Goal: Task Accomplishment & Management: Manage account settings

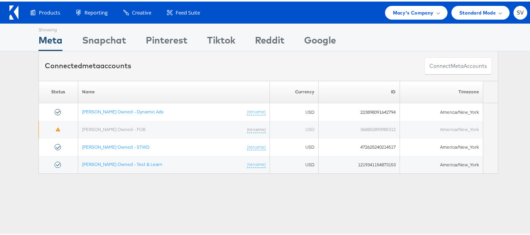
click at [402, 4] on div "Macy's Company" at bounding box center [416, 11] width 62 height 14
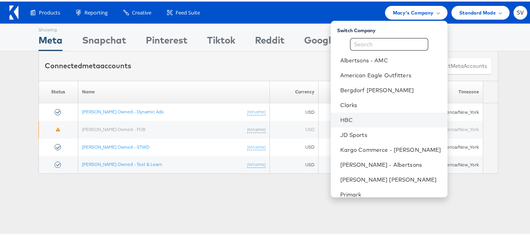
scroll to position [38, 0]
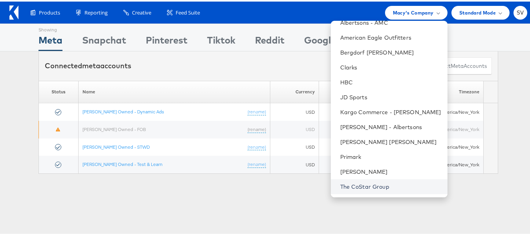
click at [370, 185] on link "The CoStar Group" at bounding box center [390, 185] width 101 height 8
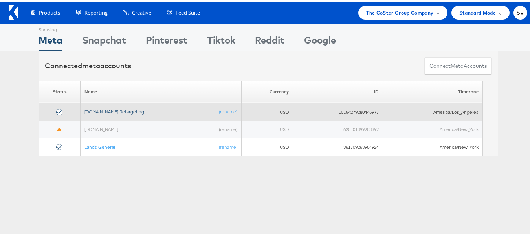
click at [120, 111] on link "[DOMAIN_NAME] Retargeting" at bounding box center [114, 110] width 60 height 6
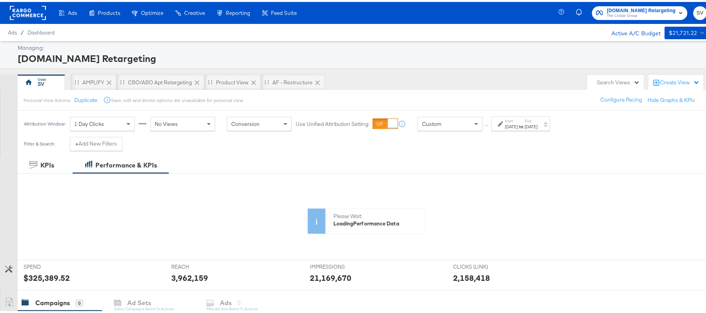
click at [518, 122] on div "Aug 1st 2025" at bounding box center [511, 125] width 13 height 6
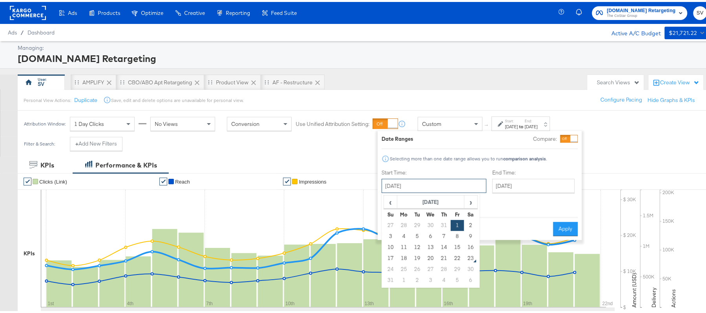
click at [434, 189] on input "August 1st 2025" at bounding box center [434, 184] width 105 height 14
click at [419, 242] on td "12" at bounding box center [417, 245] width 13 height 11
type input "August 12th 2025"
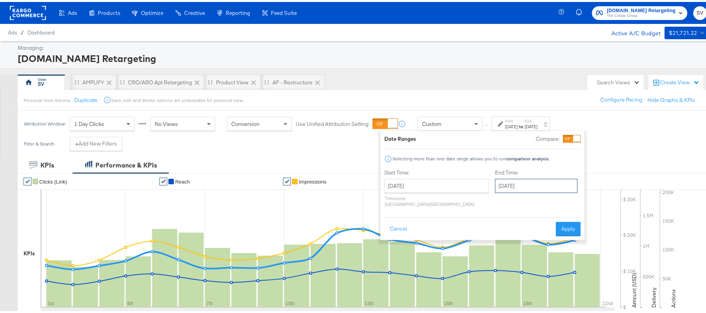
click at [525, 186] on input "August 21st 2025" at bounding box center [536, 184] width 82 height 14
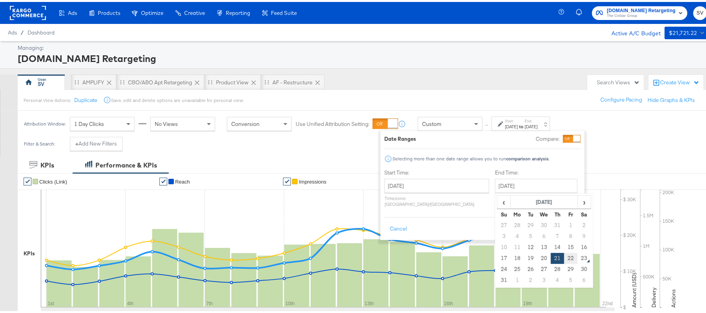
click at [564, 256] on td "22" at bounding box center [570, 256] width 13 height 11
type input "August 22nd 2025"
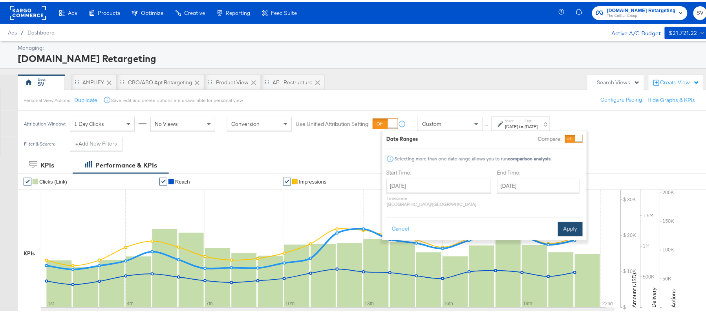
click at [572, 223] on button "Apply" at bounding box center [570, 227] width 25 height 14
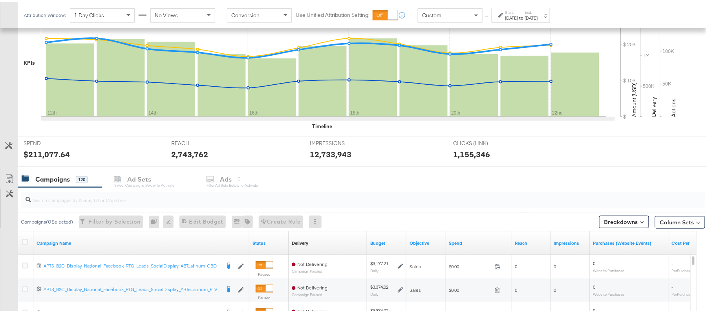
scroll to position [192, 0]
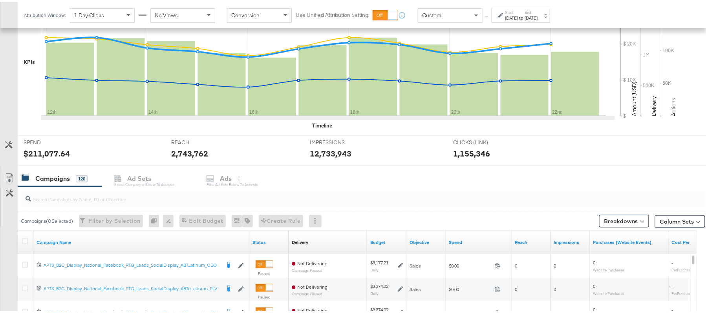
click at [108, 204] on div at bounding box center [363, 198] width 685 height 16
paste input "APTS_B2C_Display_National_Facebook_RTG_Leads_SocialDisplay_Retargeting_Diamond_…"
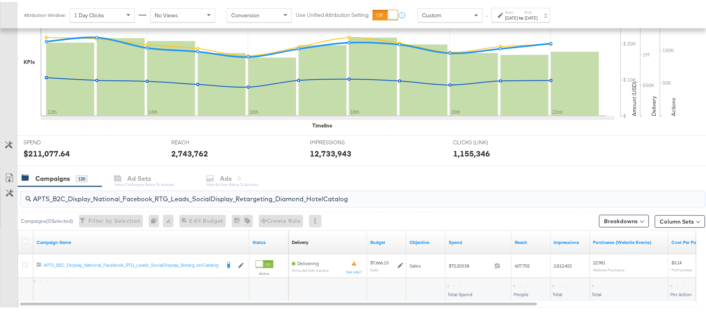
scroll to position [236, 0]
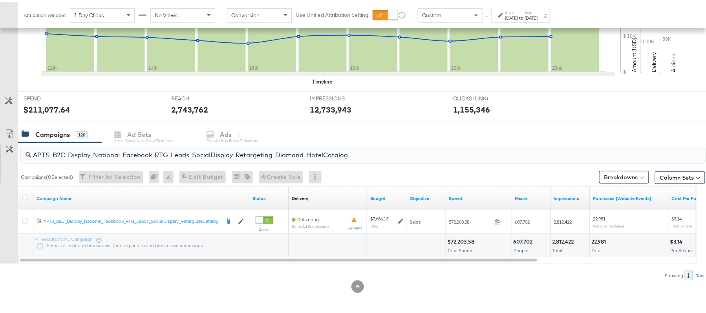
type input "APTS_B2C_Display_National_Facebook_RTG_Leads_SocialDisplay_Retargeting_Diamond_…"
click at [467, 236] on div "$72,203.58 Total Spend" at bounding box center [479, 245] width 66 height 24
copy div "72,203.58"
click at [518, 16] on div "Aug 12th 2025" at bounding box center [511, 16] width 13 height 6
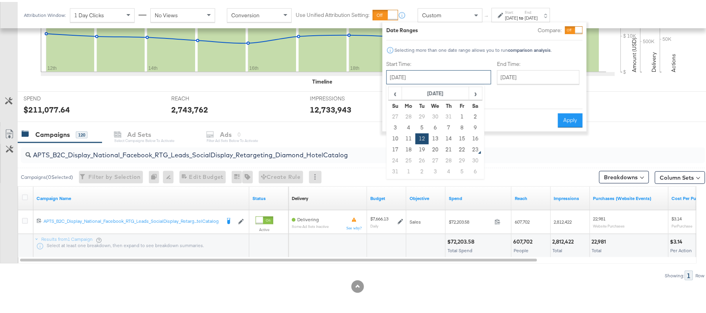
click at [432, 80] on input "August 12th 2025" at bounding box center [438, 75] width 105 height 14
click at [465, 112] on td "1" at bounding box center [462, 115] width 13 height 11
type input "August 1st 2025"
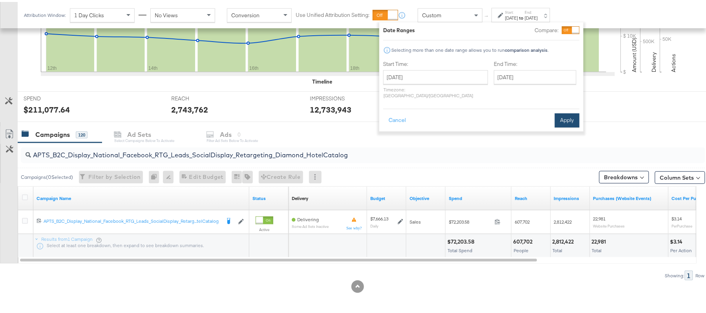
click at [564, 112] on button "Apply" at bounding box center [567, 119] width 25 height 14
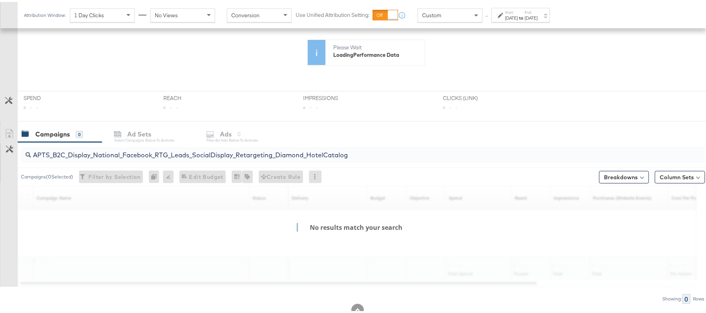
scroll to position [170, 0]
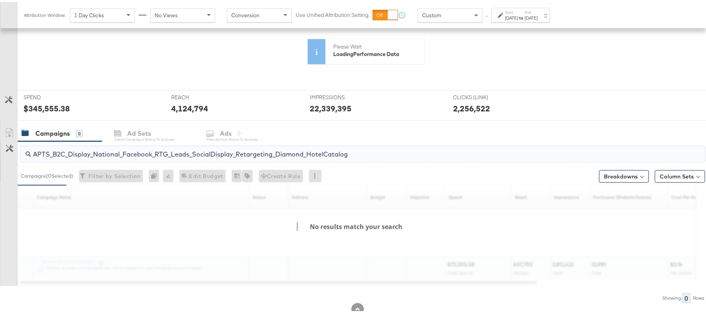
click at [283, 147] on input "APTS_B2C_Display_National_Facebook_RTG_Leads_SocialDisplay_Retargeting_Diamond_…" at bounding box center [337, 149] width 612 height 15
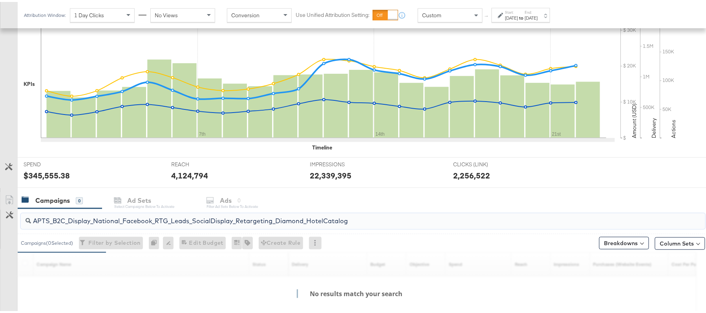
paste input "alwayson_Retargeting_DARE24_DiamondPlatinum"
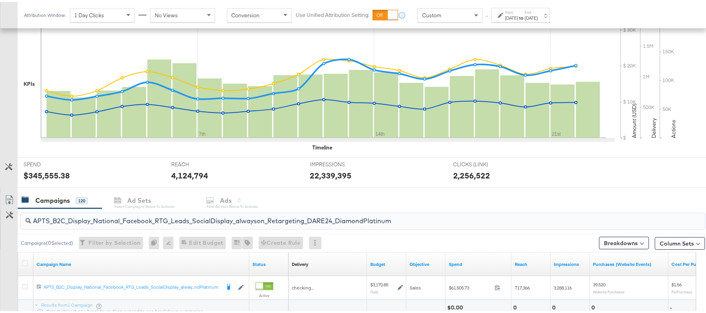
scroll to position [236, 0]
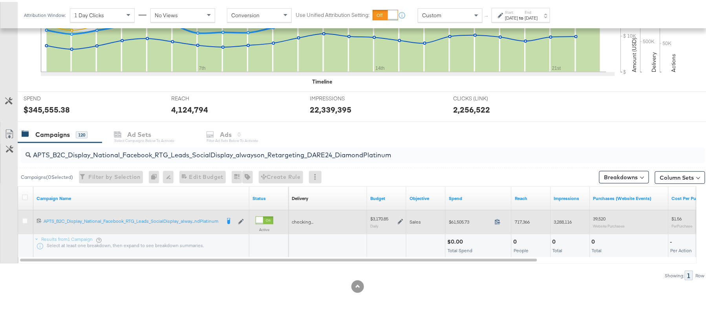
click at [498, 222] on icon at bounding box center [498, 220] width 6 height 6
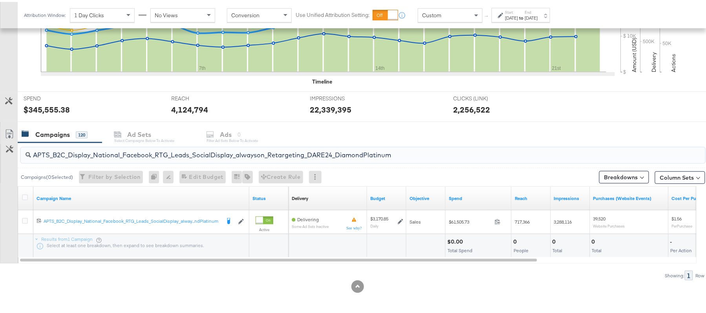
click at [140, 146] on input "APTS_B2C_Display_National_Facebook_RTG_Leads_SocialDisplay_alwayson_Retargeting…" at bounding box center [337, 150] width 612 height 15
paste input "FR_B2C_Display_National_Facebook_RTG_Leads_SocialDisplay_alwayson_Retargeting_FR"
click at [457, 240] on div "$23,240.47" at bounding box center [461, 239] width 29 height 7
copy div "23,240.47"
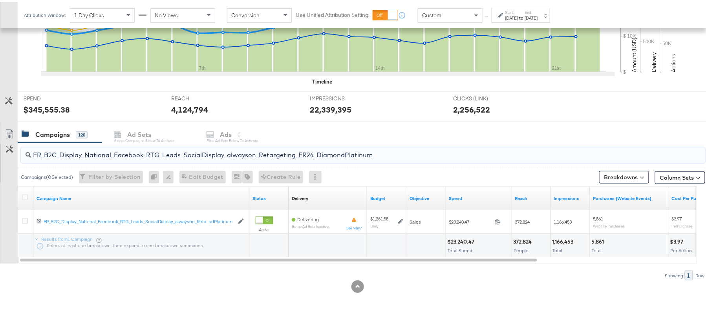
click at [157, 152] on input "FR_B2C_Display_National_Facebook_RTG_Leads_SocialDisplay_alwayson_Retargeting_F…" at bounding box center [337, 150] width 612 height 15
paste input "AF_B2C_Display_National_Facebook_RTG_Leads_SocialDisplay_alwayson_Retargeting_AF"
click at [461, 240] on div "$7,124.97" at bounding box center [459, 239] width 24 height 7
copy div "7,124.97"
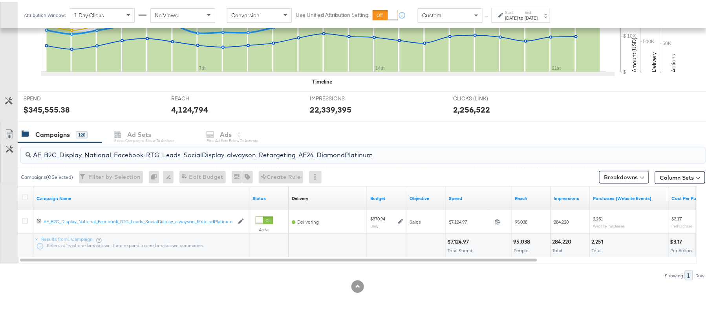
click at [142, 145] on input "AF_B2C_Display_National_Facebook_RTG_Leads_SocialDisplay_alwayson_Retargeting_A…" at bounding box center [337, 150] width 612 height 15
paste input "HL_B2C_Display_National_Facebook_RTG_Leads_SocialDisplay_alwayson_Retargeting_A…"
click at [463, 240] on div "$7,125.17" at bounding box center [458, 239] width 23 height 7
copy div "7,125.17"
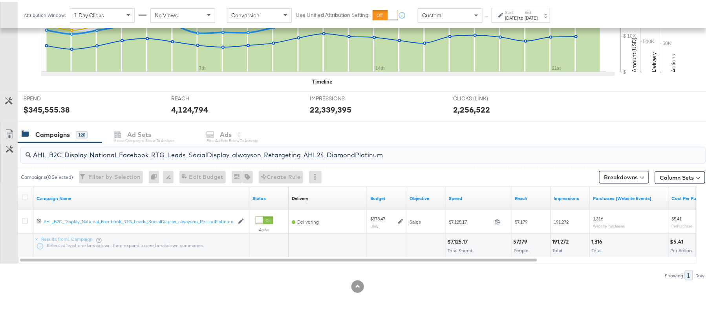
click at [186, 150] on input "AHL_B2C_Display_National_Facebook_RTG_Leads_SocialDisplay_alwayson_Retargeting_…" at bounding box center [337, 150] width 612 height 15
paste input "PTS_B2C_Display_National_Facebook_PRO_Traffic_SocialDisplay_alwayson_ASC_DARE24…"
click at [457, 239] on div "$65,613.95" at bounding box center [461, 239] width 29 height 7
copy div "65,613.95"
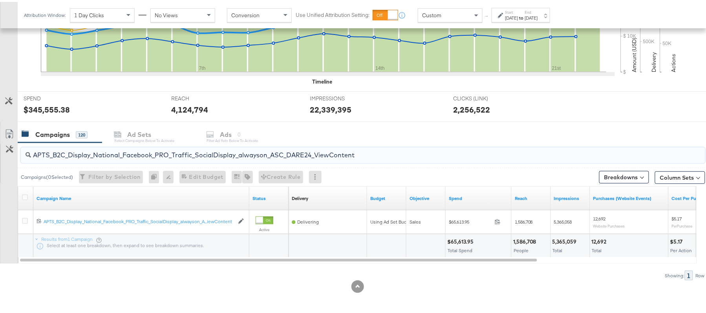
click at [140, 145] on input "APTS_B2C_Display_National_Facebook_PRO_Traffic_SocialDisplay_alwayson_ASC_DARE2…" at bounding box center [337, 150] width 612 height 15
paste input "Leads_SocialDisplay_alwayson_ASC_DARE24_Purchase"
click at [459, 240] on div "$44,897.98" at bounding box center [461, 239] width 29 height 7
copy div "44,897.98"
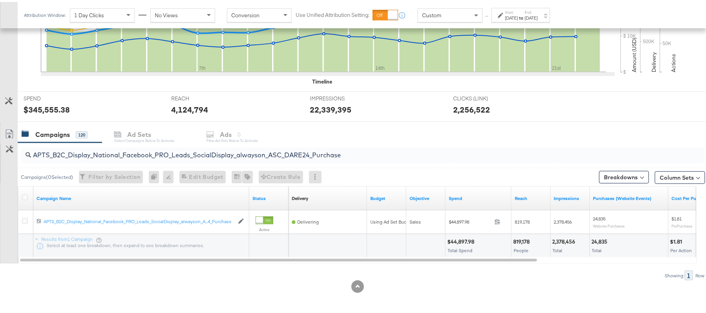
click at [126, 159] on div "APTS_B2C_Display_National_Facebook_PRO_Leads_SocialDisplay_alwayson_ASC_DARE24_…" at bounding box center [363, 154] width 685 height 16
paste input "F_B2C_Display_National_Facebook_PRO_Traffic_SocialDisplay_alwayson_ASC_AF24_Vie…"
click at [456, 240] on div "$3,561.85" at bounding box center [460, 239] width 26 height 7
copy div "3,561.85"
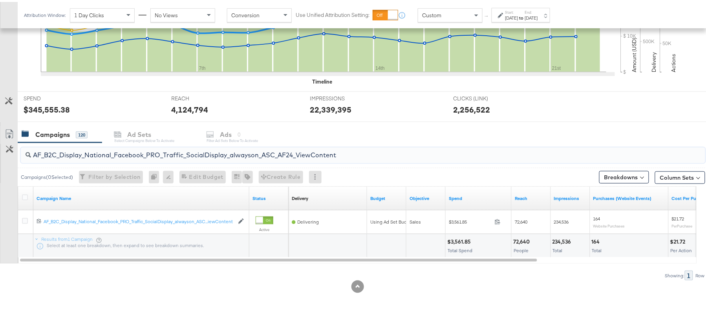
click at [112, 145] on input "AF_B2C_Display_National_Facebook_PRO_Traffic_SocialDisplay_alwayson_ASC_AF24_Vi…" at bounding box center [337, 150] width 612 height 15
paste input "FR_B2C_Display_National_Facebook_PRO_Traffic_SocialDisplay_alwayson_ASC_FR"
click at [453, 238] on div "$17,956.54" at bounding box center [461, 239] width 28 height 7
copy div "17,956.54"
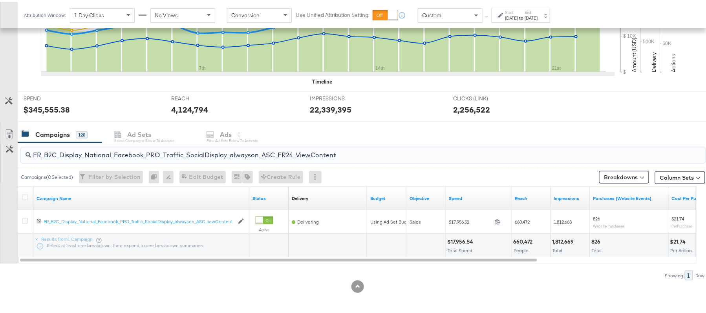
click at [111, 151] on input "FR_B2C_Display_National_Facebook_PRO_Traffic_SocialDisplay_alwayson_ASC_FR24_Vi…" at bounding box center [337, 150] width 612 height 15
paste input "AHL_B2C_Display_National_Facebook_PRO_Traffic_SocialDisplay_alwayson_ASC_AHL"
type input "AHL_B2C_Display_National_Facebook_PRO_Traffic_SocialDisplay_alwayson_ASC_AHL24_…"
click at [455, 241] on div "$3,573.68" at bounding box center [460, 239] width 26 height 7
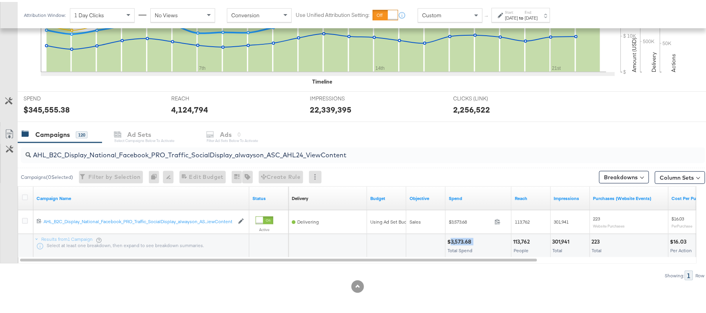
copy div "3,573.68"
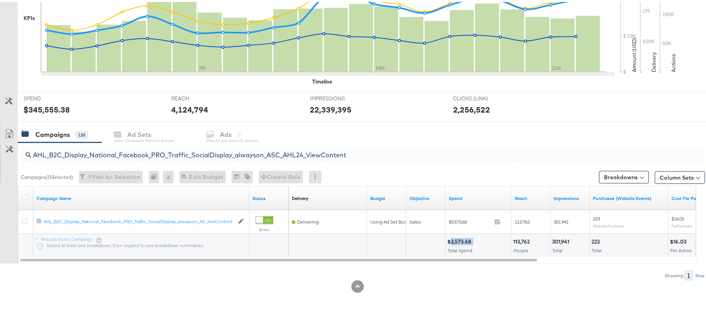
scroll to position [0, 0]
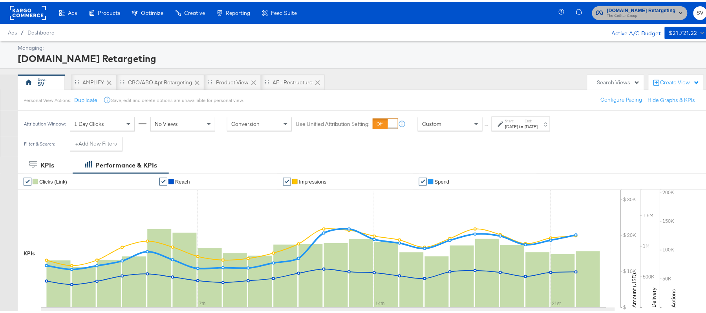
click at [624, 12] on span "The CoStar Group" at bounding box center [641, 14] width 69 height 6
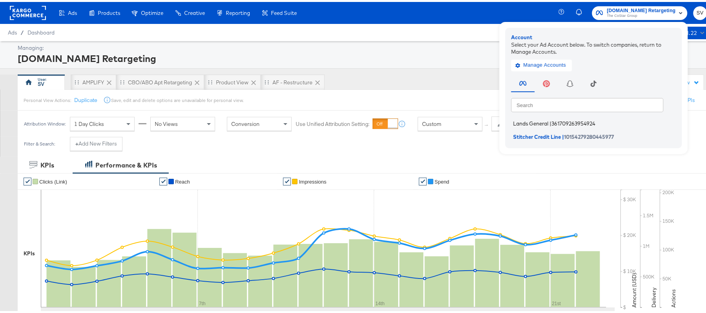
click at [550, 119] on span "|" at bounding box center [551, 122] width 2 height 6
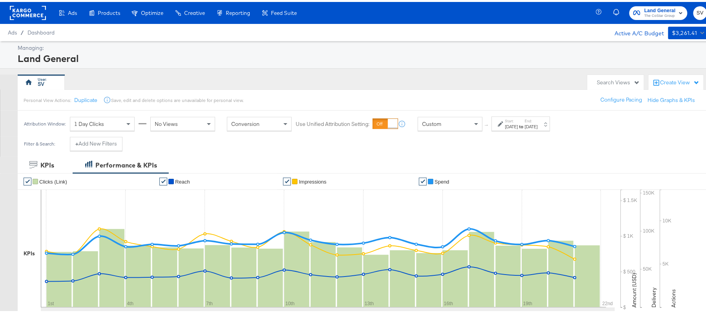
click at [525, 125] on strong "to" at bounding box center [521, 125] width 7 height 6
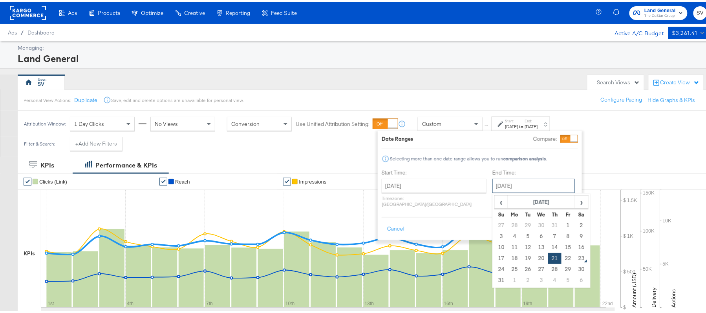
click at [515, 183] on input "August 21st 2025" at bounding box center [534, 184] width 82 height 14
click at [562, 256] on td "22" at bounding box center [568, 256] width 13 height 11
type input "August 22nd 2025"
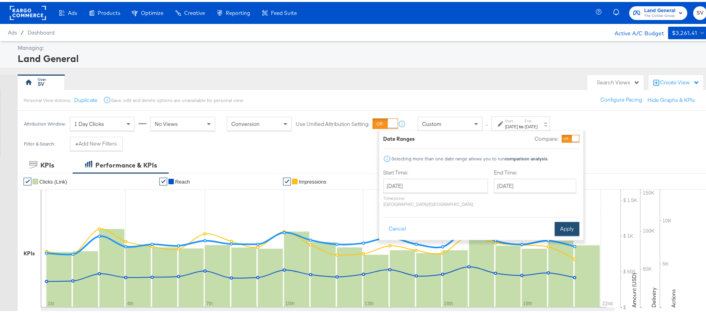
click at [569, 220] on button "Apply" at bounding box center [567, 227] width 25 height 14
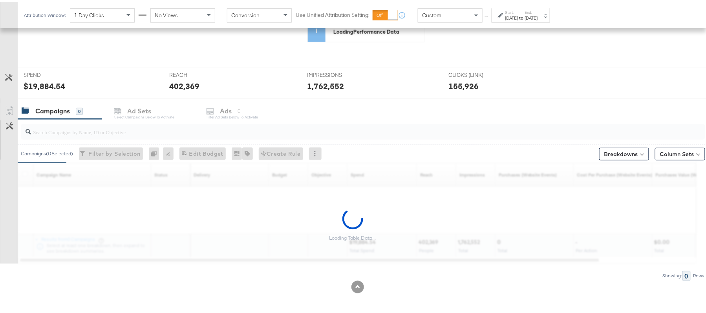
scroll to position [260, 0]
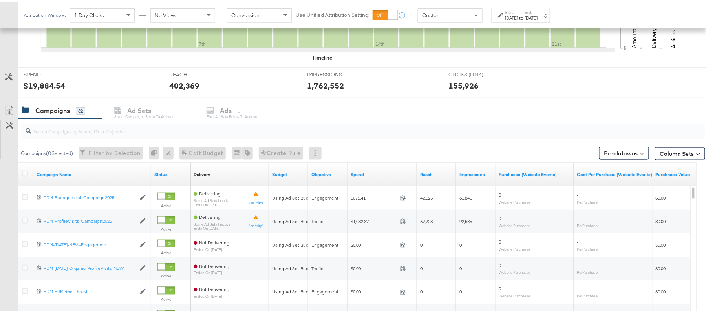
click at [112, 136] on div at bounding box center [363, 130] width 685 height 16
paste input "B2C_LAND_KC_RT_Sig_24"
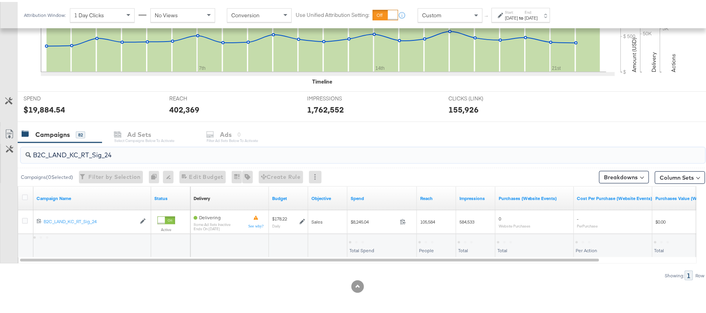
scroll to position [236, 0]
click at [363, 239] on div "$8,245.04" at bounding box center [362, 239] width 27 height 7
copy div "8,245.04"
click at [137, 153] on input "B2C_LAND_KC_RT_Sig_24" at bounding box center [337, 150] width 612 height 15
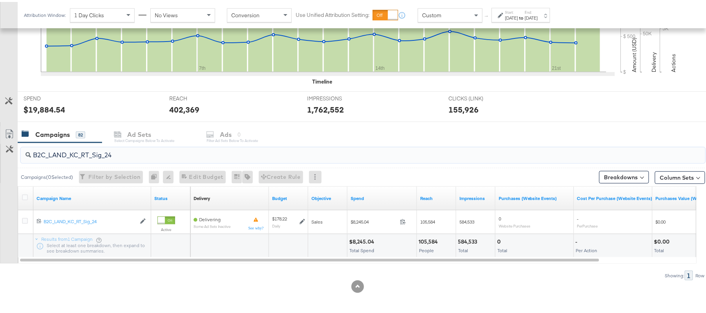
paste input "B_Ecommerce_KC_Retargeting_LW&LOA_Traffic"
click at [359, 239] on div "$363.94" at bounding box center [360, 239] width 22 height 7
copy div "363.94"
click at [130, 150] on input "B2B_Ecommerce_KC_Retargeting_LW&LOA_Traffic" at bounding box center [337, 150] width 612 height 15
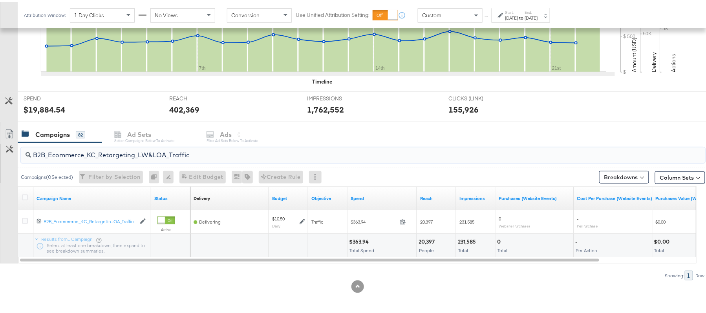
paste input "KC_Retargeting_Prospects & Clients_Conversions"
click at [361, 239] on div "$354.78" at bounding box center [360, 239] width 22 height 7
copy div "354.78"
click at [176, 151] on input "B2B_KC_Retargeting_Prospects & Clients_Conversions" at bounding box center [337, 150] width 612 height 15
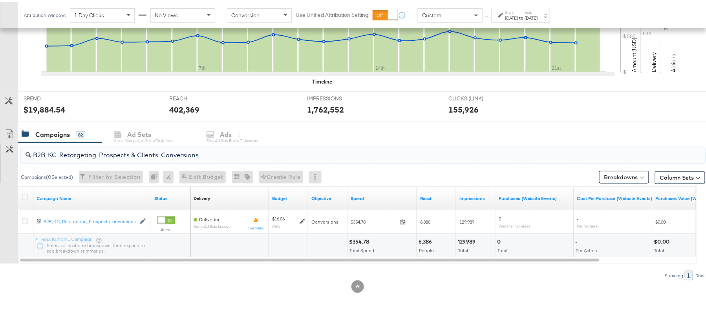
paste input "C_LAND_KC_Pros_Sig"
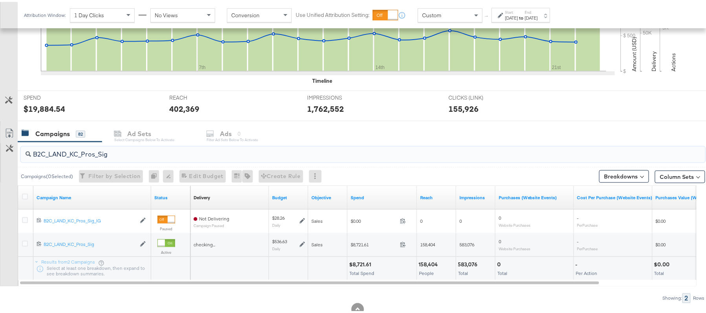
click at [361, 264] on div "$8,721.61" at bounding box center [361, 262] width 24 height 7
copy div "8,721.61"
click at [95, 159] on div "B2C_LAND_KC_Pros_Sig" at bounding box center [363, 153] width 685 height 16
paste input "RT_Sig_24"
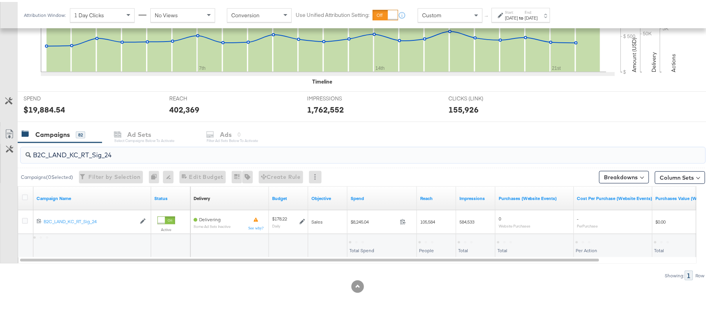
type input "B2C_LAND_KC_RT_Sig_24"
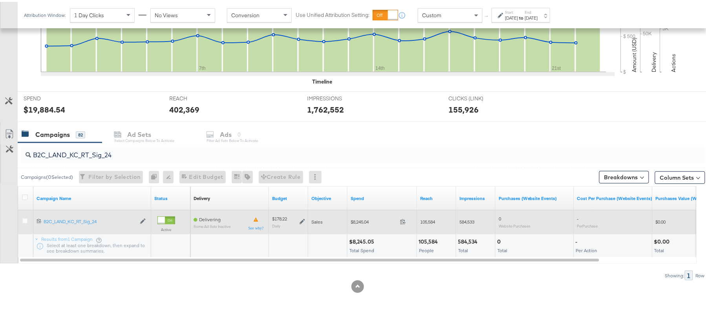
click at [304, 222] on icon at bounding box center [302, 219] width 5 height 5
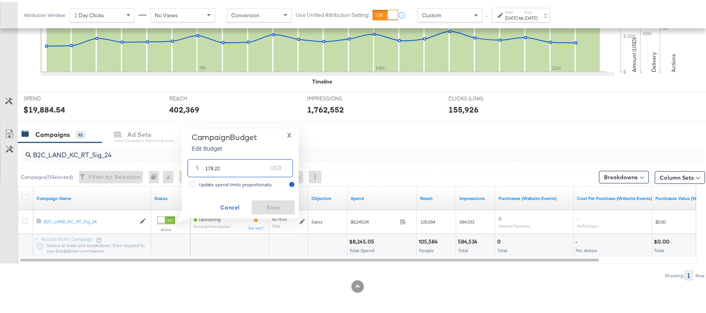
drag, startPoint x: 263, startPoint y: 157, endPoint x: 242, endPoint y: 162, distance: 21.1
click at [242, 162] on input "178.22" at bounding box center [236, 163] width 62 height 17
paste input "$142.58"
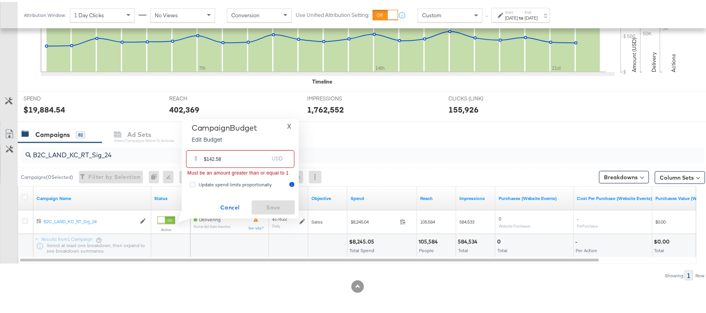
click at [206, 159] on input "$142.58" at bounding box center [236, 154] width 65 height 17
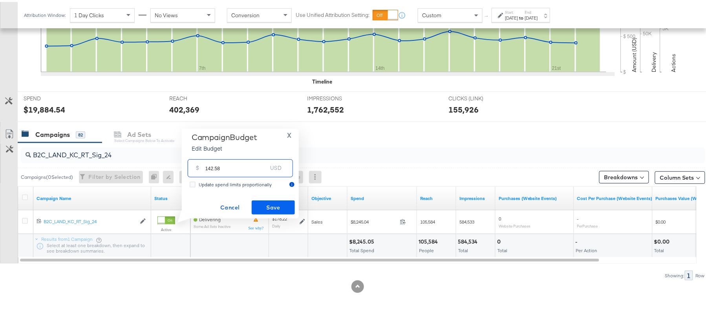
type input "142.58"
click at [271, 207] on span "Save" at bounding box center [273, 206] width 37 height 10
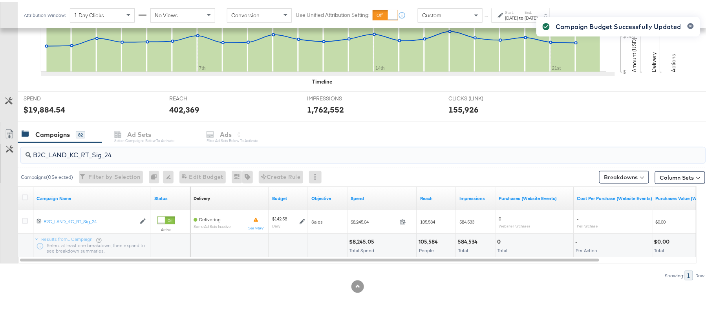
click at [107, 147] on input "B2C_LAND_KC_RT_Sig_24" at bounding box center [337, 150] width 612 height 15
paste input "B_Ecommerce_KC_Retargeting_LW&LOA_Traffic"
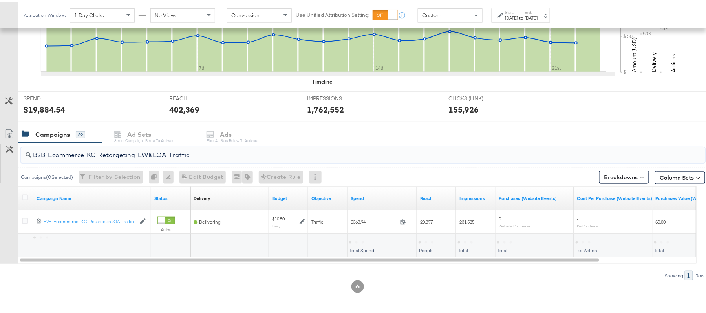
type input "B2B_Ecommerce_KC_Retargeting_LW&LOA_Traffic"
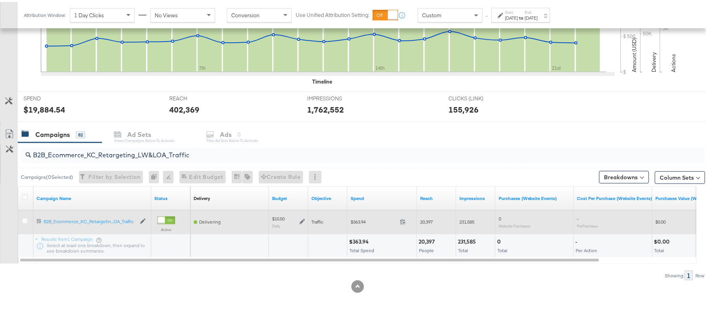
click at [302, 219] on icon at bounding box center [302, 219] width 5 height 5
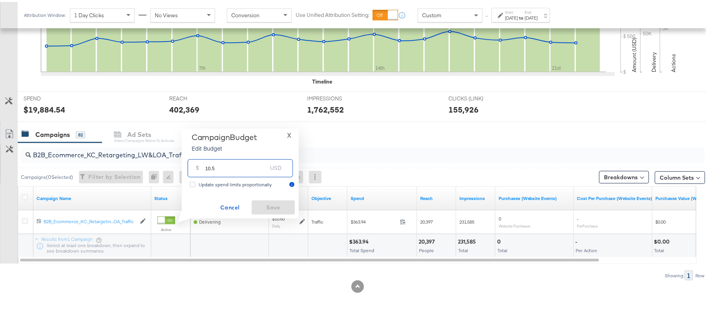
click at [241, 167] on input "10.5" at bounding box center [236, 163] width 62 height 17
paste input "$8.40"
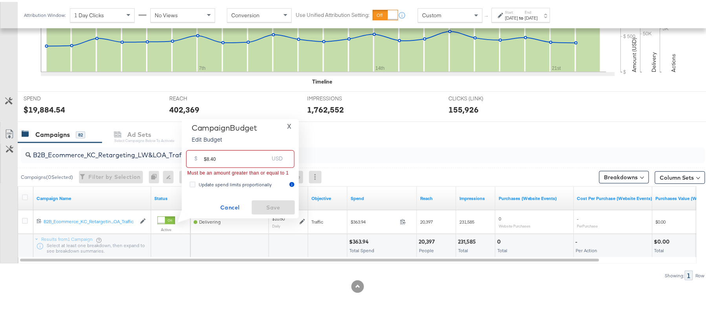
click at [206, 156] on input "$8.40" at bounding box center [236, 154] width 65 height 17
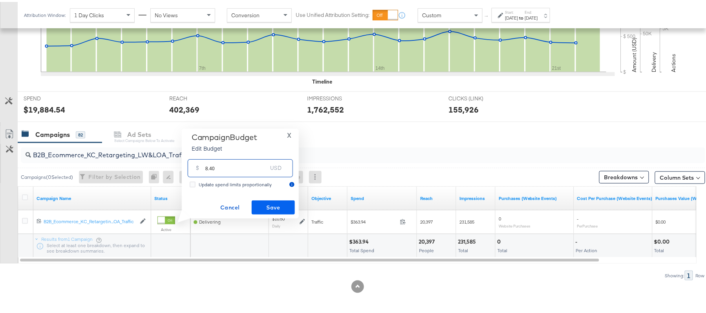
type input "8.40"
click at [267, 205] on span "Save" at bounding box center [273, 206] width 37 height 10
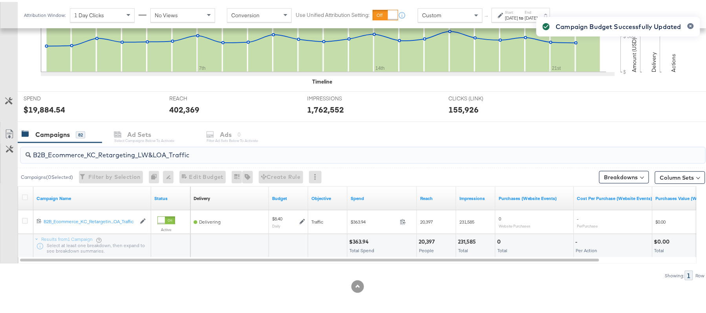
click at [104, 150] on input "B2B_Ecommerce_KC_Retargeting_LW&LOA_Traffic" at bounding box center [337, 150] width 612 height 15
paste input "KC_Retargeting_Prospects & Clients_Conversions"
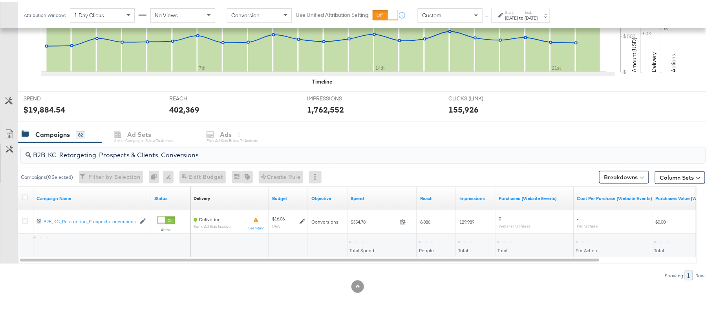
type input "B2B_KC_Retargeting_Prospects & Clients_Conversions"
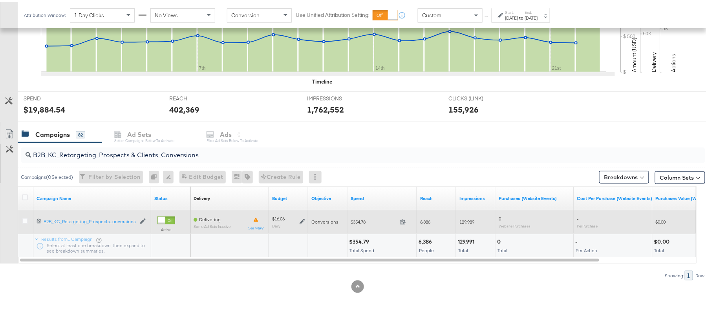
click at [300, 219] on icon at bounding box center [302, 219] width 5 height 5
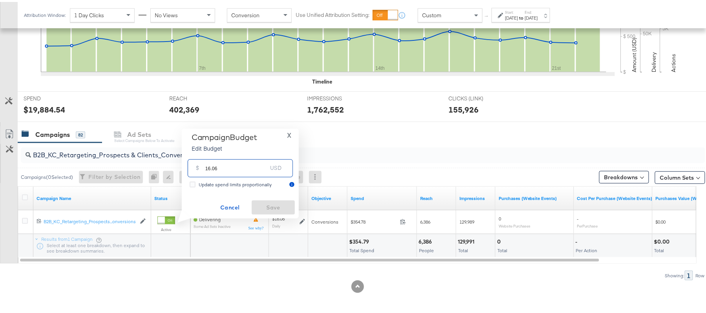
click at [207, 159] on input "16.06" at bounding box center [236, 163] width 62 height 17
paste input "$16.14"
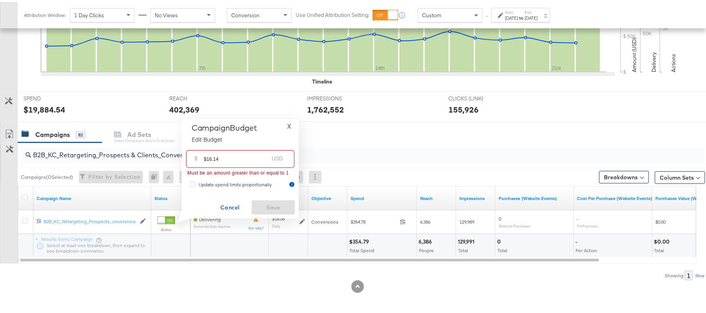
click at [207, 157] on input "$16.14" at bounding box center [236, 154] width 65 height 17
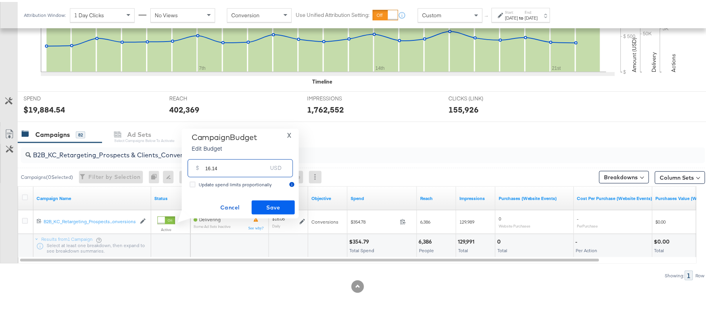
type input "16.14"
click at [263, 202] on span "Save" at bounding box center [273, 206] width 37 height 10
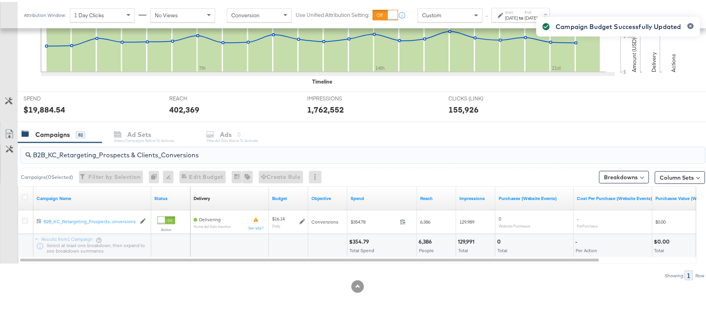
click at [111, 146] on input "B2B_KC_Retargeting_Prospects & Clients_Conversions" at bounding box center [337, 150] width 612 height 15
paste input "C_LAND_KC_Pros_Sig"
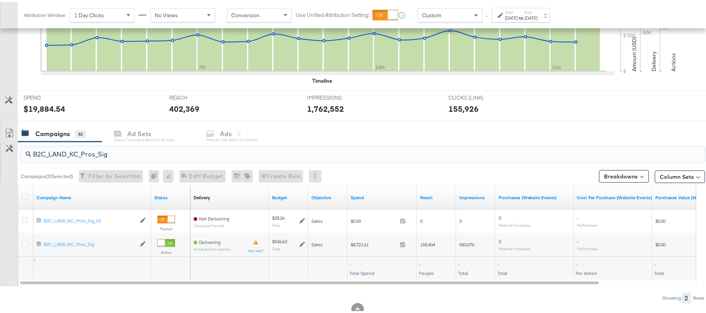
type input "B2C_LAND_KC_Pros_Sig"
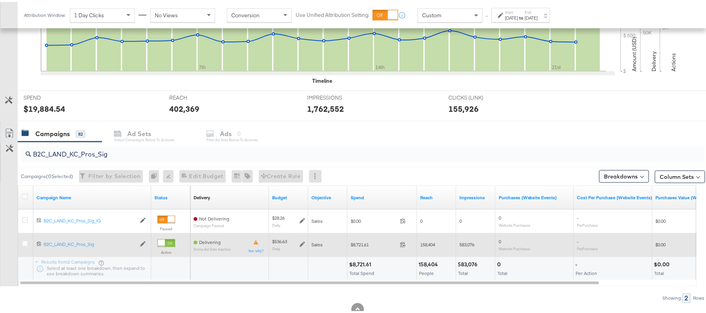
click at [304, 245] on icon at bounding box center [302, 242] width 5 height 5
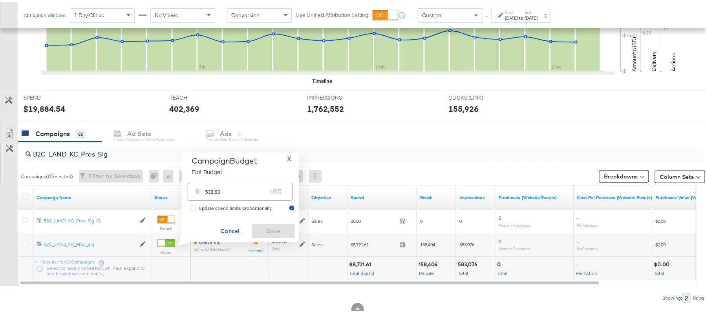
click at [239, 192] on input "536.63" at bounding box center [236, 186] width 62 height 17
paste input "$643.96"
click at [206, 180] on input "$643.96" at bounding box center [236, 177] width 65 height 17
type input "643.96"
click at [277, 233] on span "Save" at bounding box center [273, 230] width 37 height 10
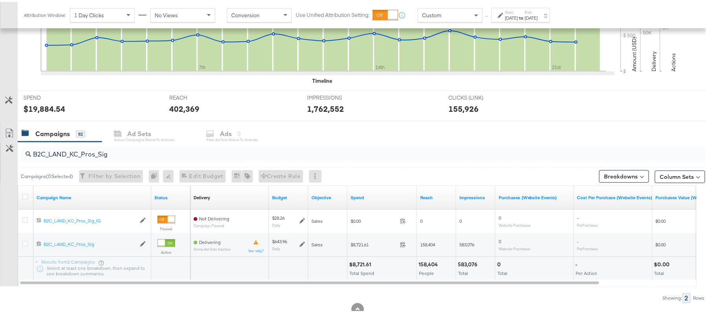
scroll to position [0, 0]
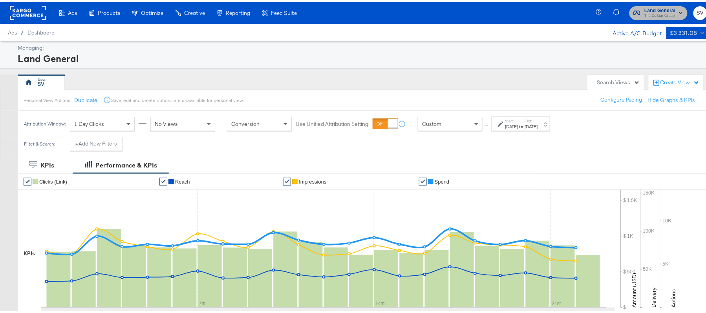
click at [657, 16] on span "The CoStar Group" at bounding box center [660, 14] width 31 height 6
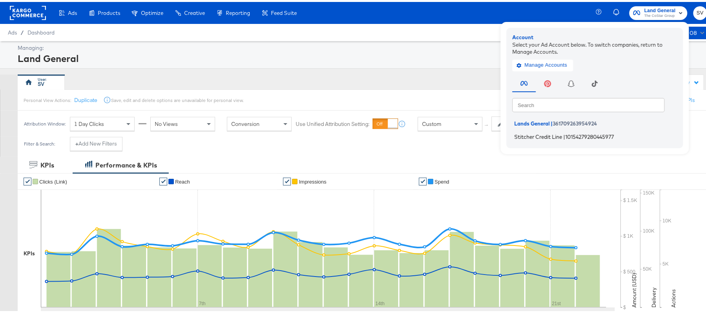
click at [547, 134] on span "Stitcher Credit Line" at bounding box center [539, 135] width 48 height 6
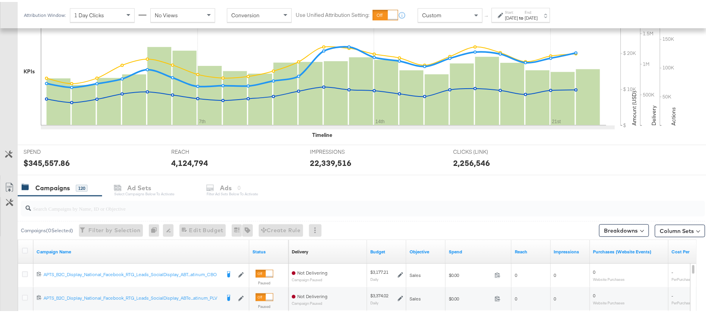
scroll to position [228, 0]
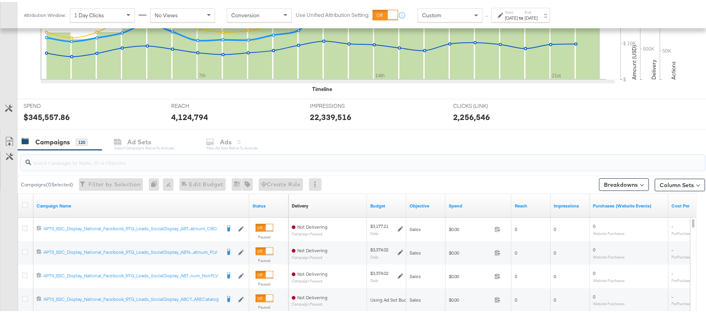
click at [103, 164] on input "search" at bounding box center [337, 157] width 612 height 15
paste input "APTS_B2C_Display_National_Facebook_RTG_Leads_SocialDisplay_Retargeting_Diamond_…"
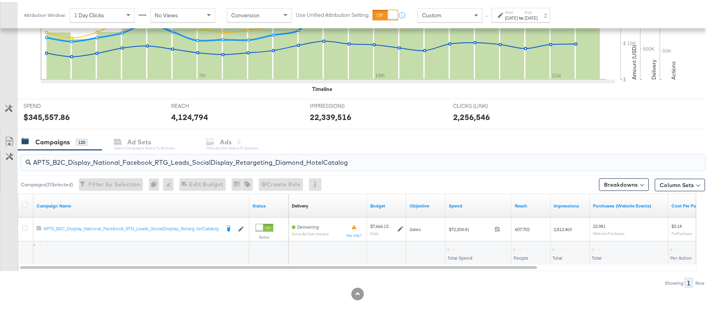
type input "APTS_B2C_Display_National_Facebook_RTG_Leads_SocialDisplay_Retargeting_Diamond_…"
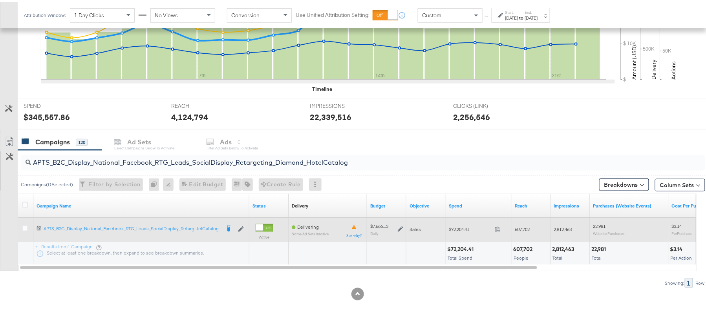
click at [399, 227] on icon at bounding box center [400, 227] width 5 height 5
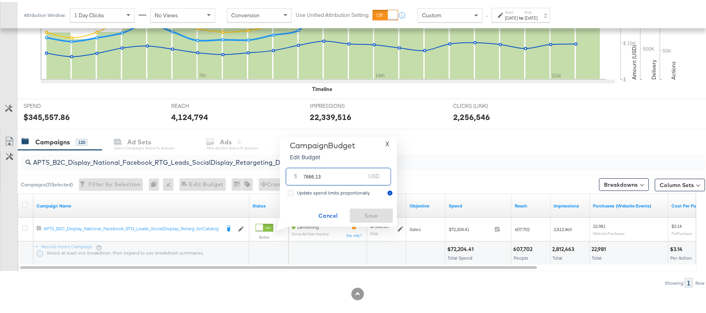
click at [351, 173] on input "7666.13" at bounding box center [335, 171] width 62 height 17
paste input "$6,516.21"
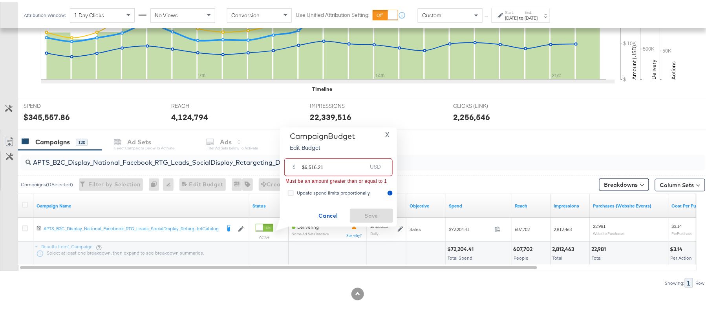
click at [309, 167] on input "$6,516.21" at bounding box center [334, 162] width 65 height 17
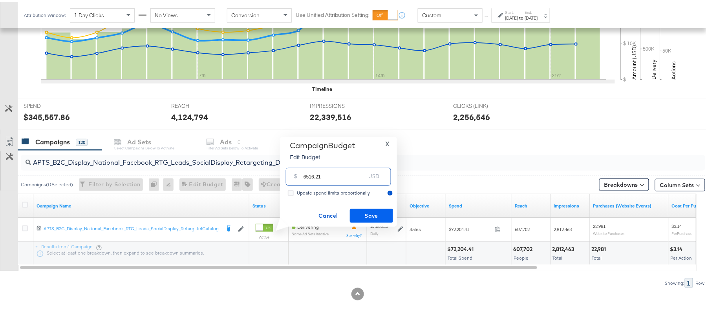
type input "6516.21"
click at [378, 214] on span "Save" at bounding box center [371, 214] width 37 height 10
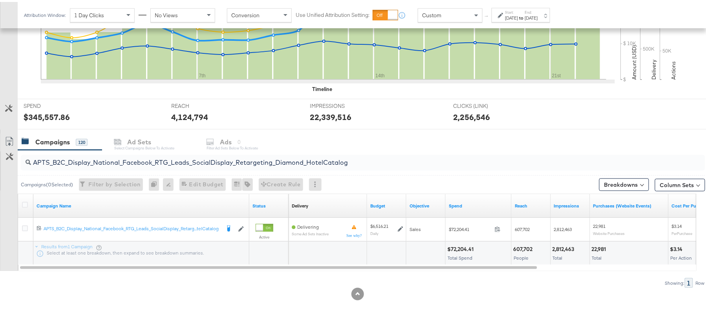
click at [123, 156] on input "APTS_B2C_Display_National_Facebook_RTG_Leads_SocialDisplay_Retargeting_Diamond_…" at bounding box center [337, 157] width 612 height 15
paste input "alwayson_Retargeting_DARE24_DiamondPlatinum"
type input "APTS_B2C_Display_National_Facebook_RTG_Leads_SocialDisplay_alwayson_Retargeting…"
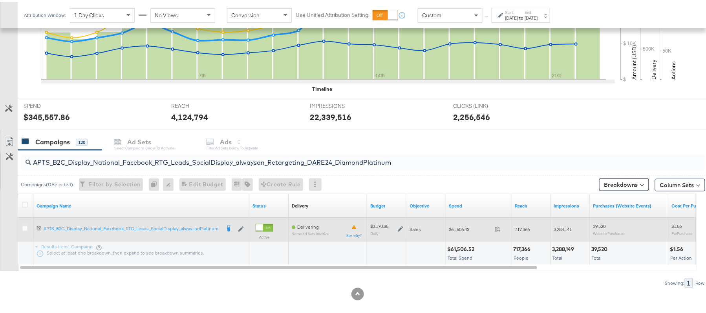
click at [398, 230] on icon at bounding box center [400, 227] width 5 height 5
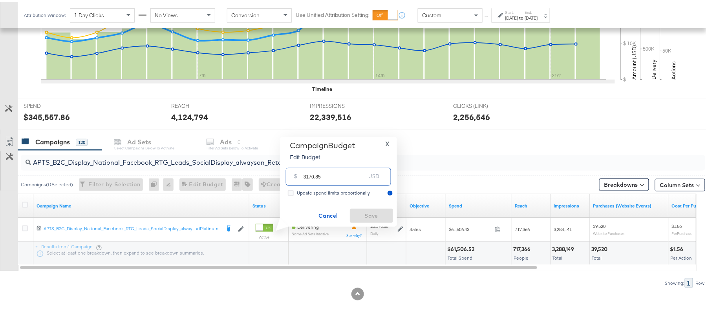
click at [338, 176] on input "3170.85" at bounding box center [335, 171] width 62 height 17
paste input "$2,695.22"
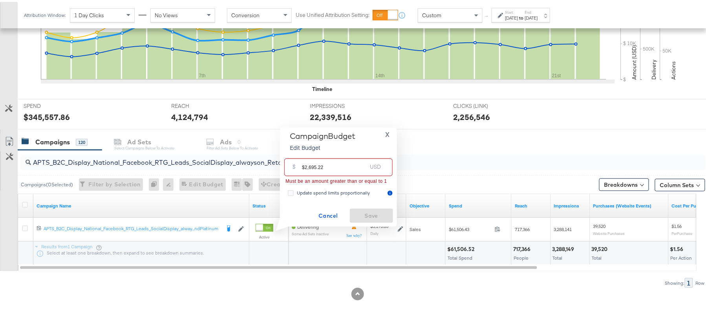
click at [310, 165] on input "$2,695.22" at bounding box center [334, 162] width 65 height 17
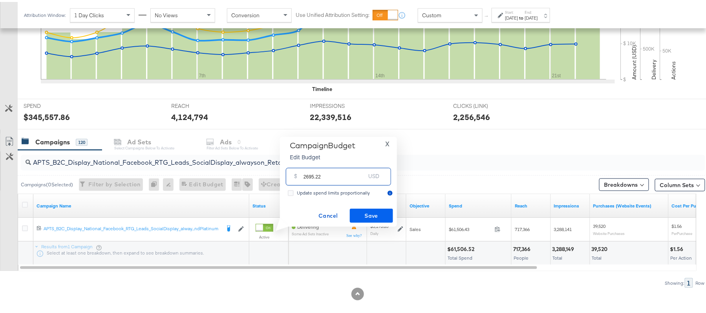
type input "2695.22"
click at [363, 221] on button "Save" at bounding box center [371, 214] width 43 height 14
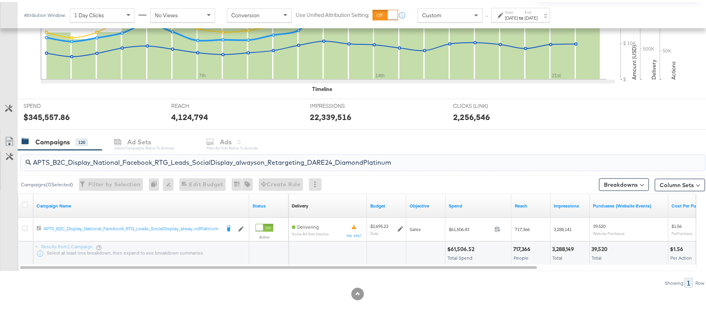
click at [133, 160] on input "APTS_B2C_Display_National_Facebook_RTG_Leads_SocialDisplay_alwayson_Retargeting…" at bounding box center [337, 157] width 612 height 15
paste input "FR_B2C_Display_National_Facebook_RTG_Leads_SocialDisplay_alwayson_Retargeting_FR"
type input "FR_B2C_Display_National_Facebook_RTG_Leads_SocialDisplay_alwayson_Retargeting_F…"
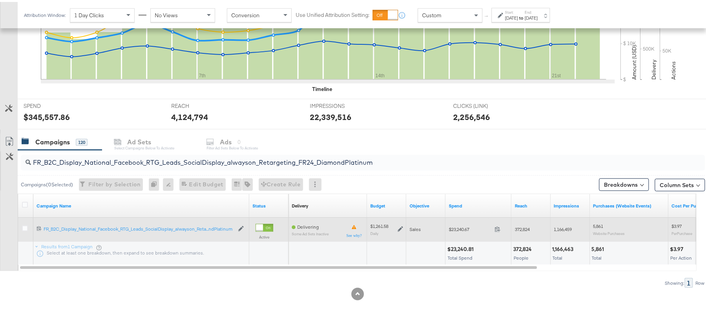
click at [401, 229] on icon at bounding box center [400, 227] width 5 height 5
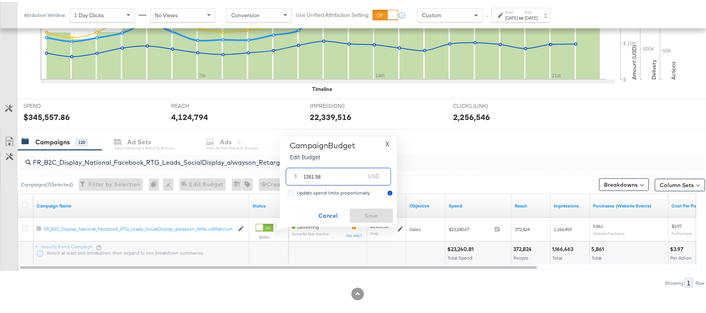
click at [346, 176] on input "1261.58" at bounding box center [335, 171] width 62 height 17
paste input "$1,324.66"
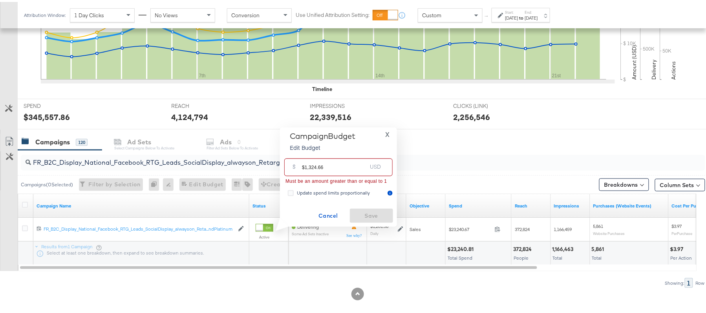
click at [308, 164] on input "$1,324.66" at bounding box center [334, 162] width 65 height 17
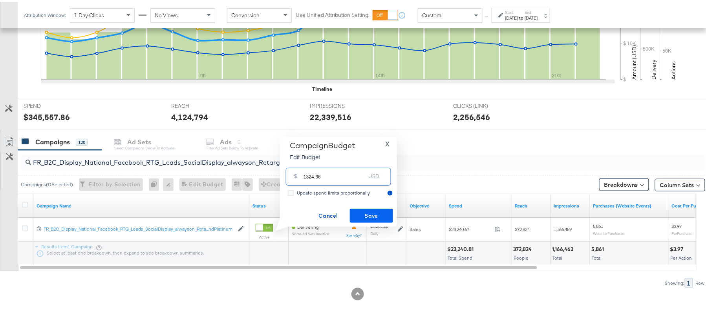
type input "1324.66"
click at [384, 218] on span "Save" at bounding box center [371, 214] width 37 height 10
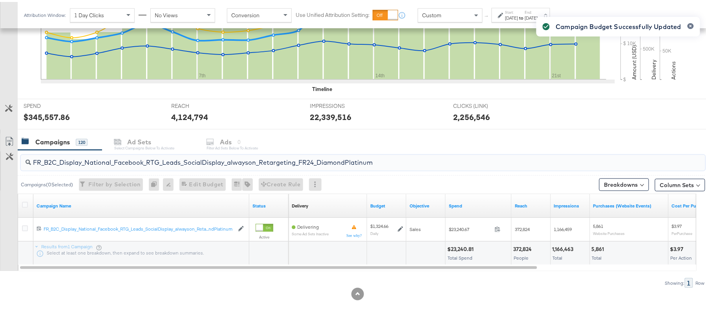
click at [126, 158] on input "FR_B2C_Display_National_Facebook_RTG_Leads_SocialDisplay_alwayson_Retargeting_F…" at bounding box center [337, 157] width 612 height 15
paste input "AF_B2C_Display_National_Facebook_RTG_Leads_SocialDisplay_alwayson_Retargeting_AF"
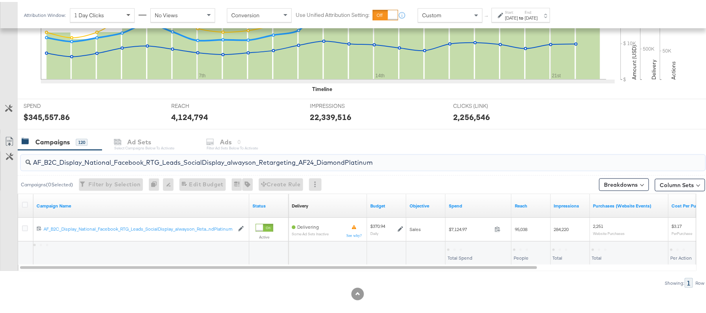
type input "AF_B2C_Display_National_Facebook_RTG_Leads_SocialDisplay_alwayson_Retargeting_A…"
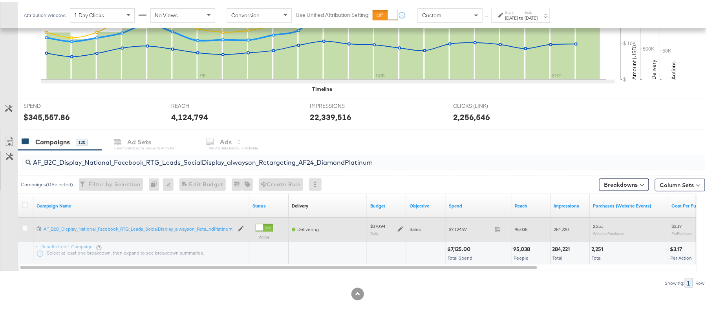
click at [402, 229] on icon at bounding box center [400, 227] width 5 height 5
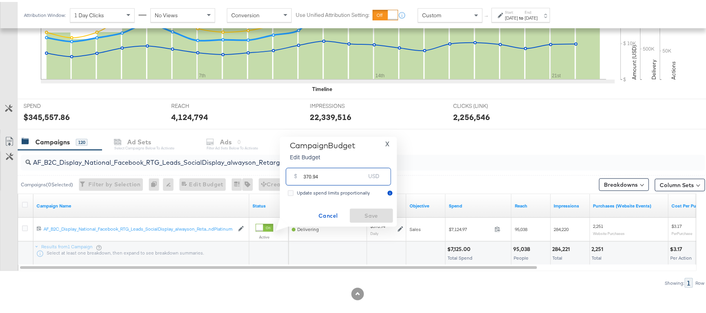
click at [348, 178] on input "370.94" at bounding box center [335, 171] width 62 height 17
paste input "$315.30"
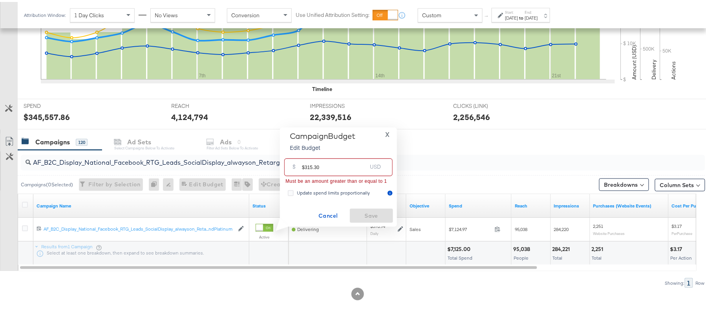
click at [304, 165] on input "$315.30" at bounding box center [334, 162] width 65 height 17
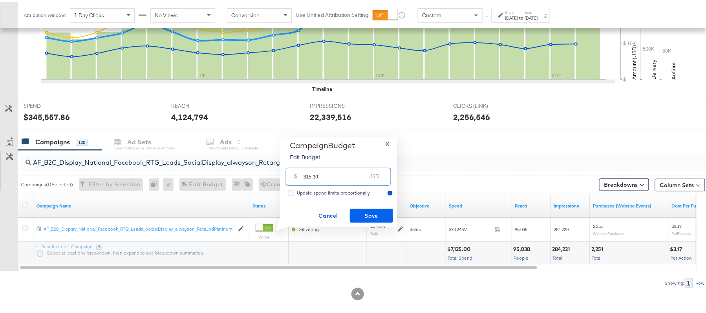
type input "315.30"
click at [362, 207] on button "Save" at bounding box center [371, 214] width 43 height 14
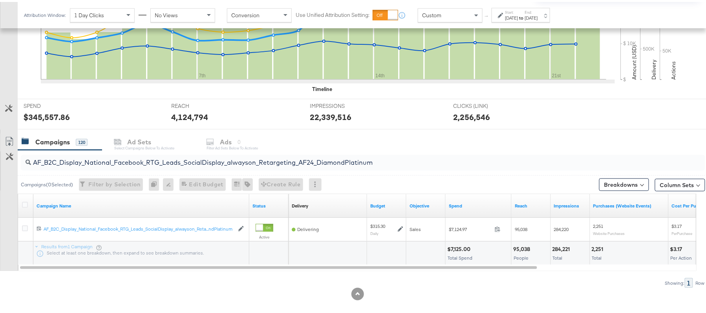
click at [132, 167] on div "AF_B2C_Display_National_Facebook_RTG_Leads_SocialDisplay_alwayson_Retargeting_A…" at bounding box center [363, 161] width 685 height 16
paste input "HL_B2C_Display_National_Facebook_RTG_Leads_SocialDisplay_alwayson_Retargeting_A…"
type input "AHL_B2C_Display_National_Facebook_RTG_Leads_SocialDisplay_alwayson_Retargeting_…"
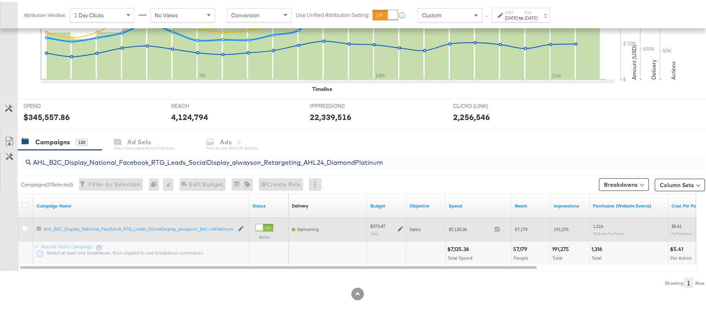
click at [403, 226] on icon at bounding box center [400, 227] width 5 height 5
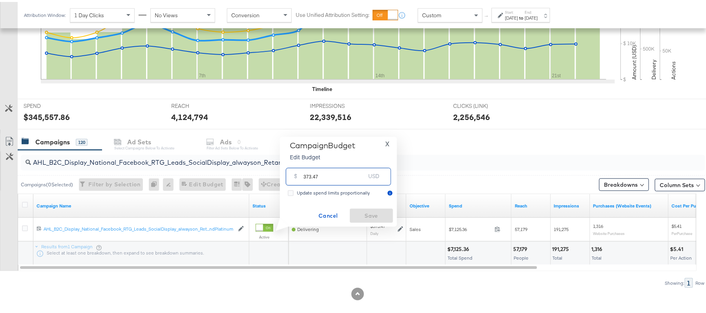
click at [345, 170] on input "373.47" at bounding box center [335, 171] width 62 height 17
paste input "$317.45"
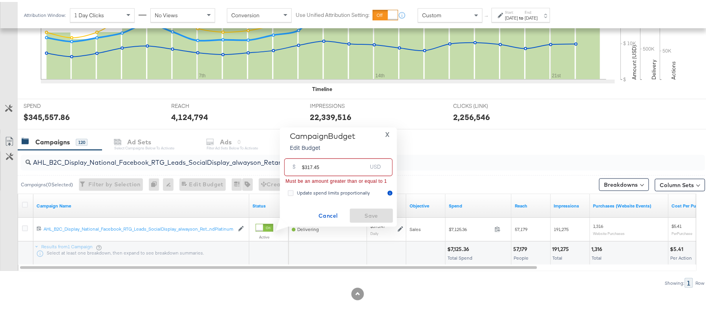
click at [304, 163] on input "$317.45" at bounding box center [334, 162] width 65 height 17
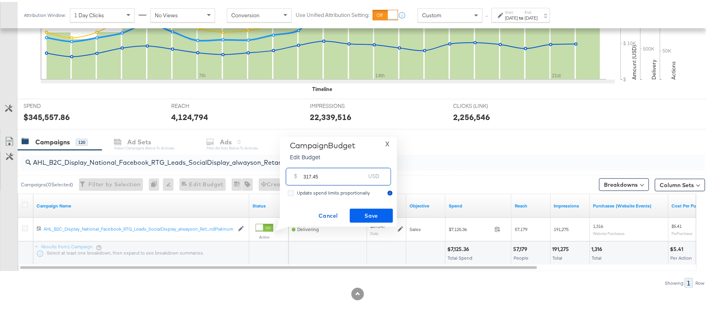
type input "317.45"
click at [379, 215] on span "Save" at bounding box center [371, 214] width 37 height 10
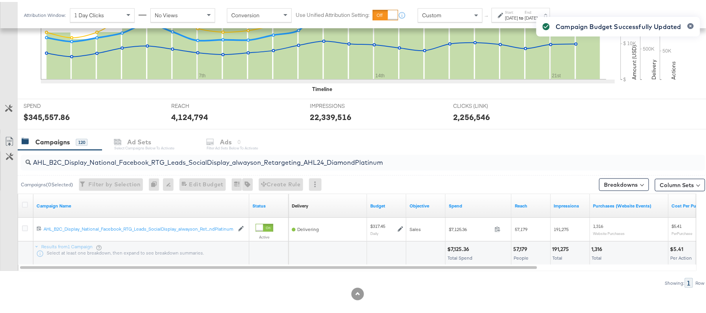
click at [117, 172] on div "AHL_B2C_Display_National_Facebook_RTG_Leads_SocialDisplay_alwayson_Retargeting_…" at bounding box center [362, 160] width 688 height 25
click at [148, 154] on input "AHL_B2C_Display_National_Facebook_RTG_Leads_SocialDisplay_alwayson_Retargeting_…" at bounding box center [337, 157] width 612 height 15
paste input "PTS_B2C_Display_National_Facebook_PRO_Traffic_SocialDisplay_alwayson_ASC_DARE24…"
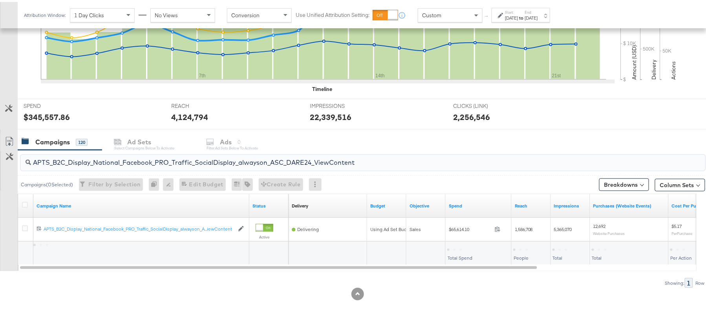
type input "APTS_B2C_Display_National_Facebook_PRO_Traffic_SocialDisplay_alwayson_ASC_DARE2…"
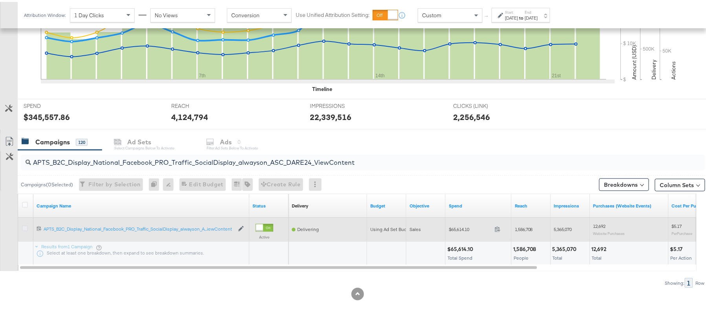
click at [26, 225] on icon at bounding box center [25, 227] width 6 height 6
click at [0, 0] on input "checkbox" at bounding box center [0, 0] width 0 height 0
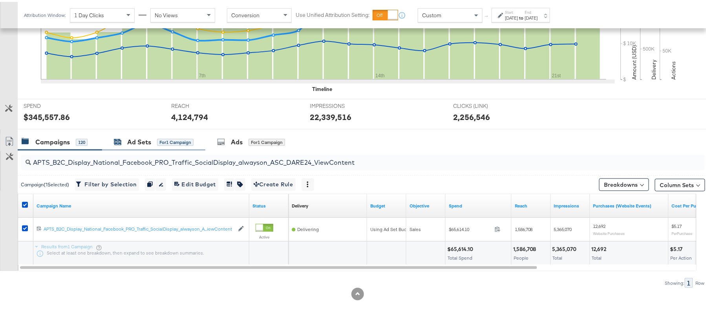
click at [145, 137] on div "Ad Sets" at bounding box center [139, 140] width 24 height 9
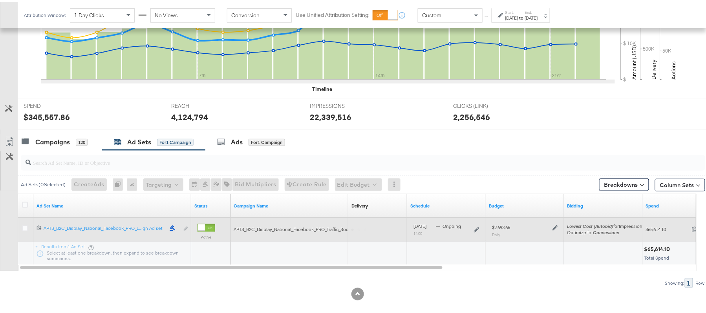
click at [552, 229] on div at bounding box center [554, 225] width 7 height 7
click at [555, 228] on icon at bounding box center [555, 225] width 5 height 5
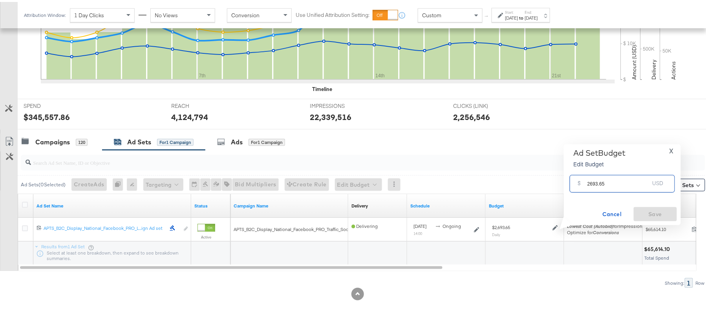
click at [594, 179] on input "2693.65" at bounding box center [619, 178] width 62 height 17
paste input "$2,558.97"
click at [594, 173] on input "$2,558.97" at bounding box center [618, 169] width 65 height 17
type input "2558.97"
click at [647, 214] on span "Save" at bounding box center [655, 213] width 37 height 10
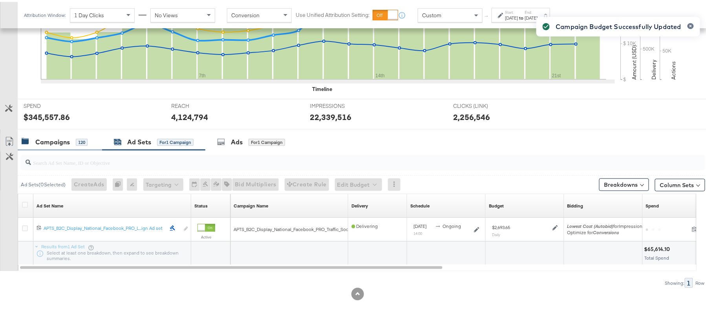
click at [81, 141] on div "120" at bounding box center [82, 140] width 12 height 7
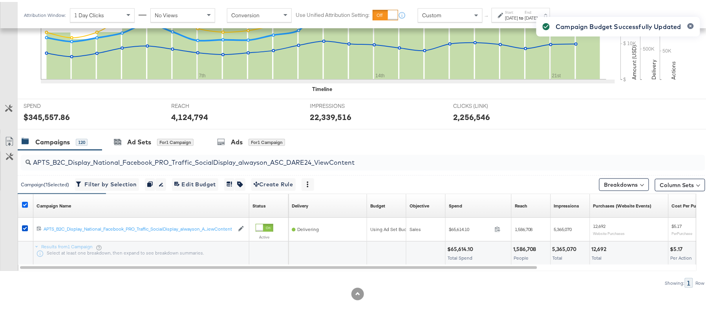
click at [24, 205] on icon at bounding box center [25, 203] width 6 height 6
click at [0, 0] on input "checkbox" at bounding box center [0, 0] width 0 height 0
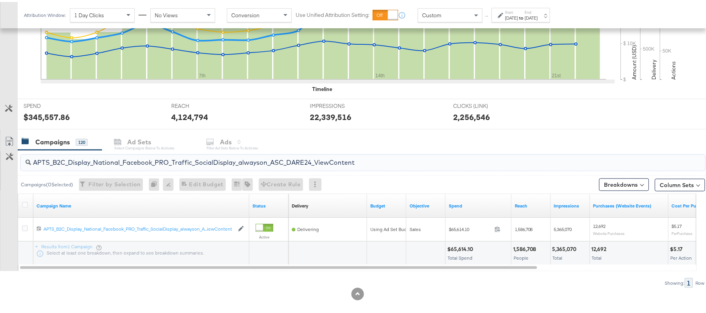
click at [126, 162] on input "APTS_B2C_Display_National_Facebook_PRO_Traffic_SocialDisplay_alwayson_ASC_DARE2…" at bounding box center [337, 157] width 612 height 15
paste input "Leads_SocialDisplay_alwayson_ASC_DARE24_Purchase"
type input "APTS_B2C_Display_National_Facebook_PRO_Leads_SocialDisplay_alwayson_ASC_DARE24_…"
click at [26, 203] on icon at bounding box center [25, 203] width 6 height 6
click at [0, 0] on input "checkbox" at bounding box center [0, 0] width 0 height 0
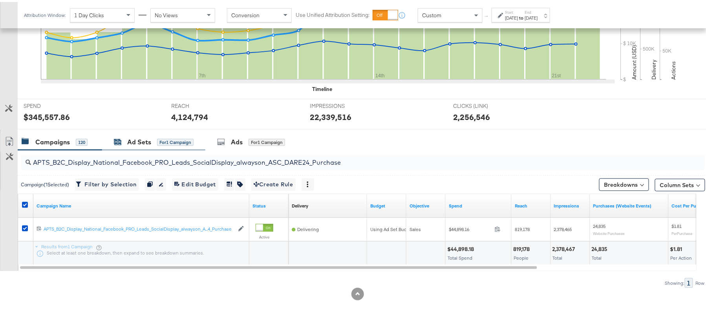
click at [151, 142] on div "Ad Sets for 1 Campaign" at bounding box center [154, 140] width 80 height 9
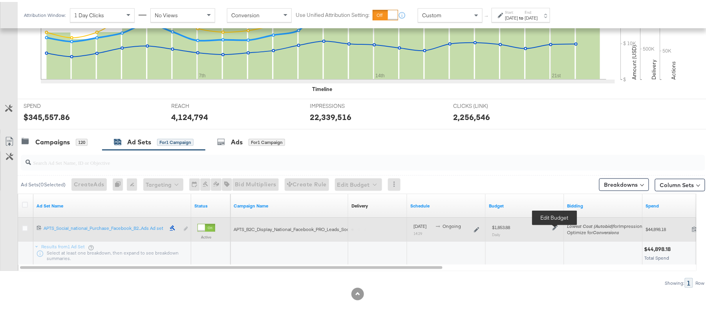
click at [555, 228] on icon at bounding box center [555, 225] width 5 height 5
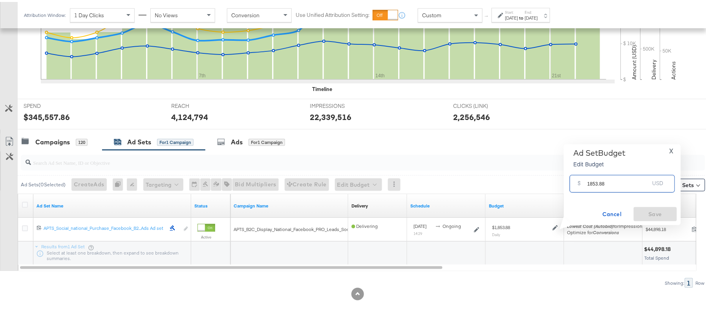
click at [619, 180] on input "1853.88" at bounding box center [619, 178] width 62 height 17
paste input "$1,946.57"
click at [592, 173] on input "$1,946.57" at bounding box center [618, 169] width 65 height 17
type input "1946.57"
click at [645, 208] on span "Save" at bounding box center [655, 213] width 37 height 10
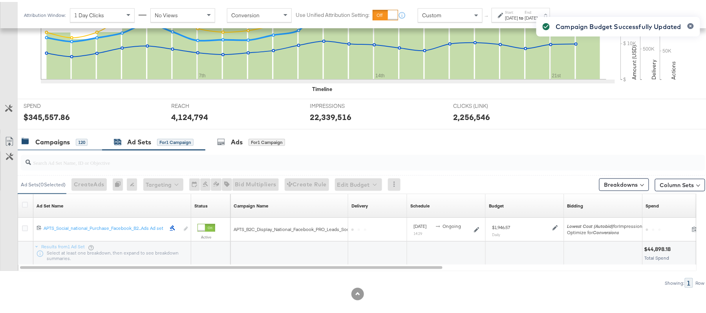
click at [68, 145] on div "Campaigns" at bounding box center [52, 140] width 35 height 9
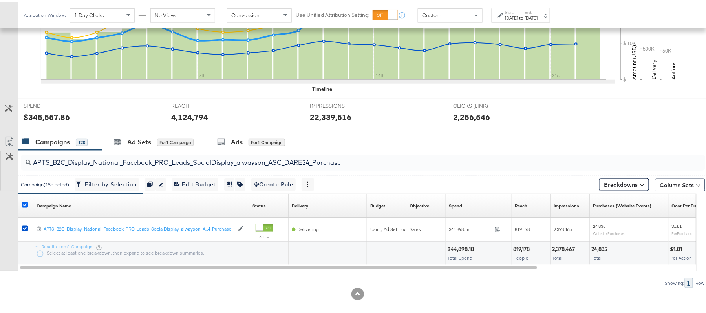
click at [25, 202] on icon at bounding box center [25, 203] width 6 height 6
click at [0, 0] on input "checkbox" at bounding box center [0, 0] width 0 height 0
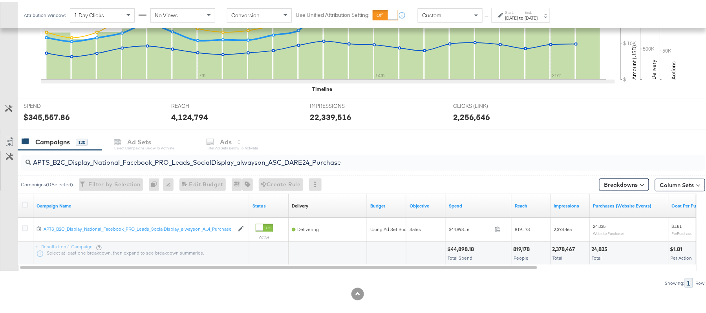
click at [143, 164] on input "APTS_B2C_Display_National_Facebook_PRO_Leads_SocialDisplay_alwayson_ASC_DARE24_…" at bounding box center [337, 157] width 612 height 15
paste input "F_B2C_Display_National_Facebook_PRO_Traffic_SocialDisplay_alwayson_ASC_AF24_Vie…"
type input "AF_B2C_Display_National_Facebook_PRO_Traffic_SocialDisplay_alwayson_ASC_AF24_Vi…"
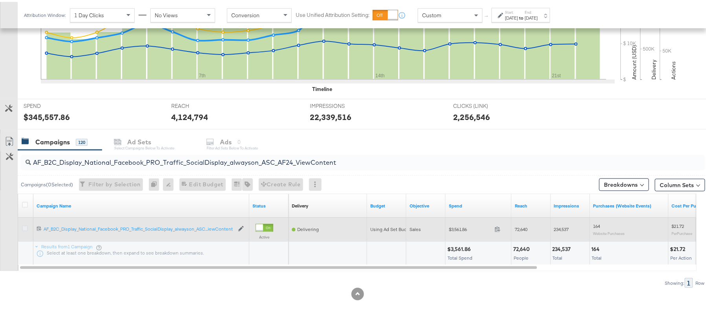
click at [27, 229] on icon at bounding box center [25, 227] width 6 height 6
click at [0, 0] on input "checkbox" at bounding box center [0, 0] width 0 height 0
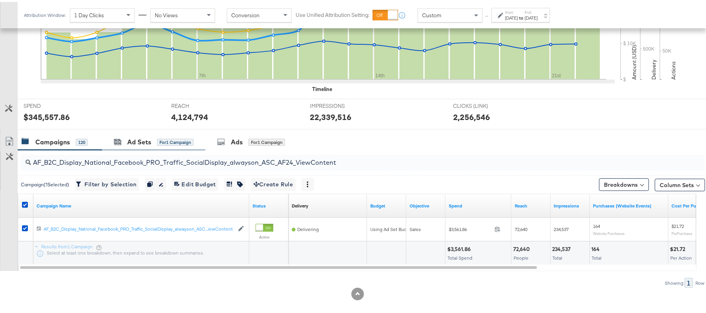
click at [148, 147] on div "Ad Sets for 1 Campaign" at bounding box center [153, 140] width 103 height 17
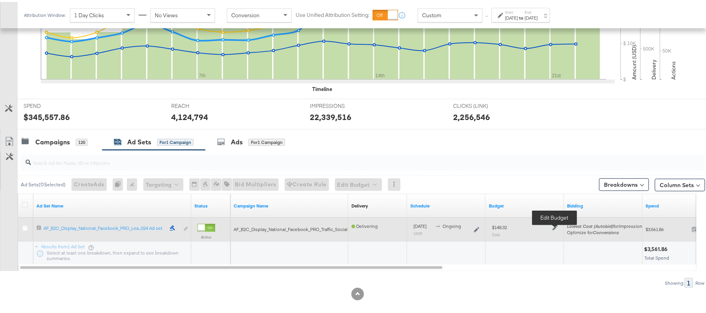
click at [557, 228] on icon at bounding box center [555, 225] width 5 height 5
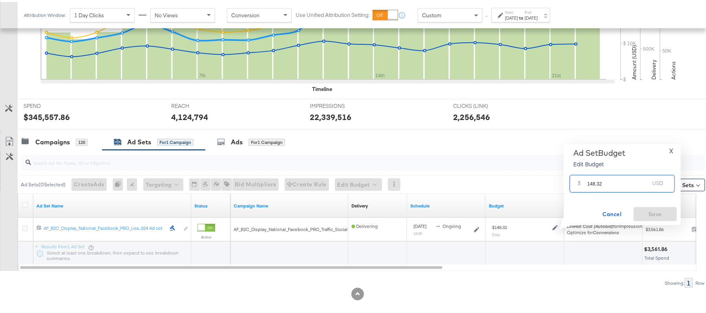
click at [611, 179] on input "148.32" at bounding box center [619, 178] width 62 height 17
paste input "$147.08"
click at [587, 170] on input "$147.08" at bounding box center [618, 169] width 65 height 17
type input "147.08"
click at [644, 208] on span "Save" at bounding box center [655, 213] width 37 height 10
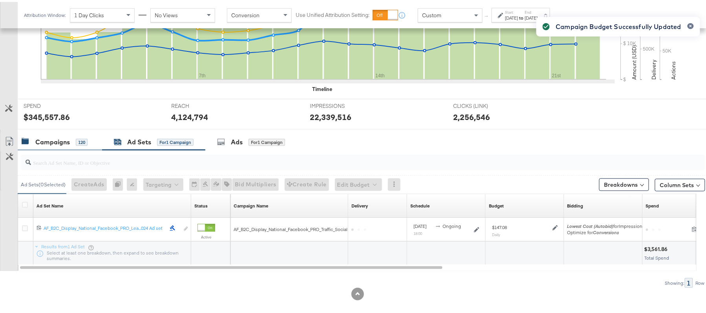
click at [56, 139] on div "Campaigns" at bounding box center [52, 140] width 35 height 9
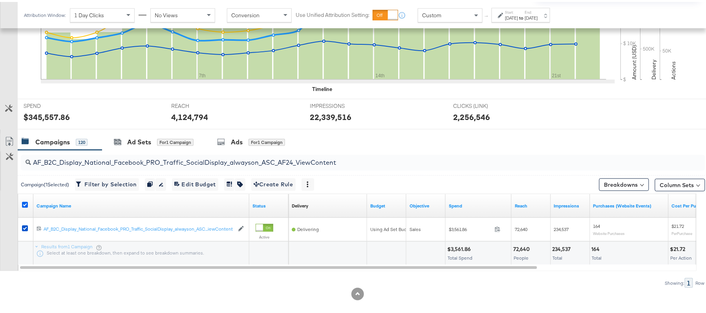
click at [22, 203] on icon at bounding box center [25, 203] width 6 height 6
click at [0, 0] on input "checkbox" at bounding box center [0, 0] width 0 height 0
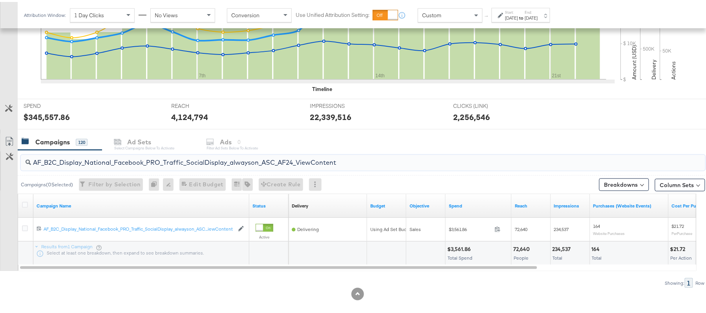
click at [113, 162] on input "AF_B2C_Display_National_Facebook_PRO_Traffic_SocialDisplay_alwayson_ASC_AF24_Vi…" at bounding box center [337, 157] width 612 height 15
paste input "FR_B2C_Display_National_Facebook_PRO_Traffic_SocialDisplay_alwayson_ASC_FR"
type input "FR_B2C_Display_National_Facebook_PRO_Traffic_SocialDisplay_alwayson_ASC_FR24_Vi…"
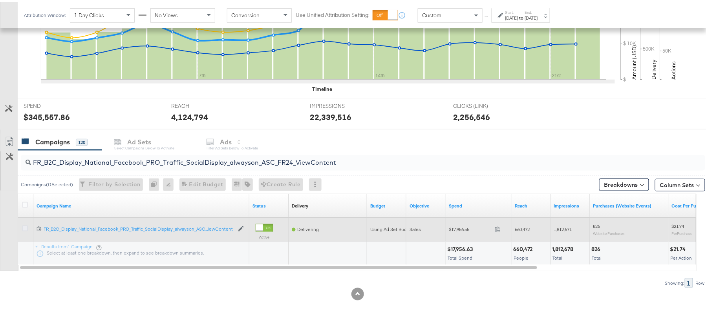
click at [24, 225] on icon at bounding box center [25, 227] width 6 height 6
click at [0, 0] on input "checkbox" at bounding box center [0, 0] width 0 height 0
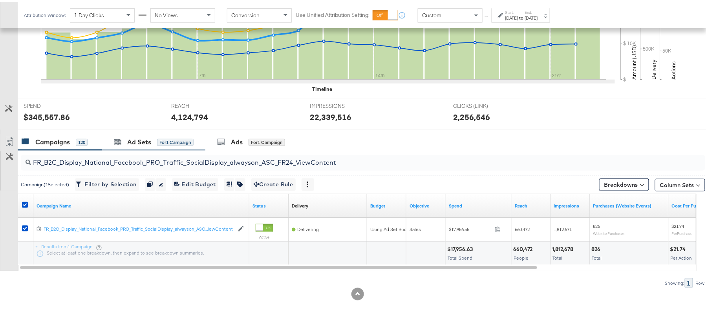
click at [141, 147] on div "Ad Sets for 1 Campaign" at bounding box center [153, 140] width 103 height 17
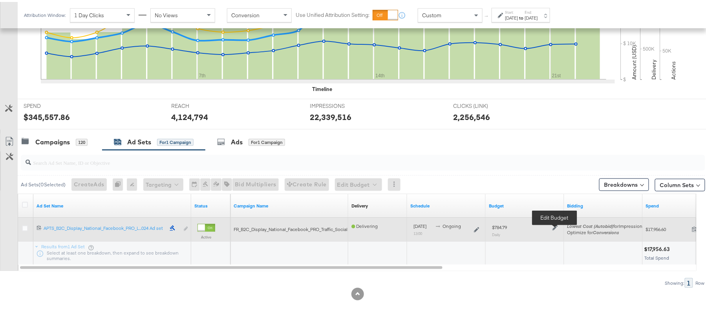
click at [557, 228] on icon at bounding box center [555, 225] width 5 height 5
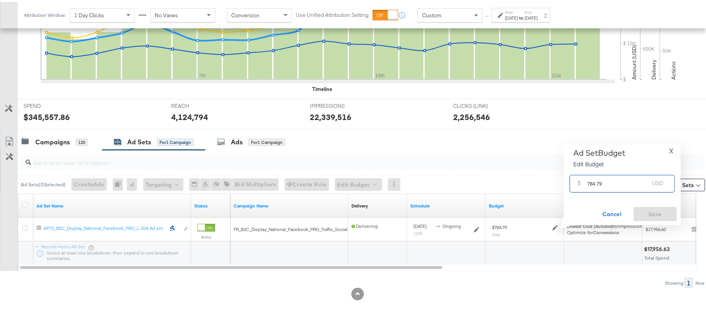
click at [624, 176] on input "784.79" at bounding box center [619, 178] width 62 height 17
paste input "$667.07"
click at [587, 172] on input "$667.07" at bounding box center [618, 169] width 65 height 17
type input "667.07"
click at [652, 217] on span "Save" at bounding box center [655, 213] width 37 height 10
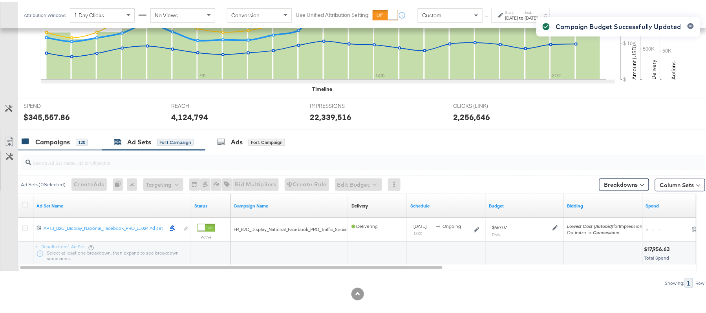
click at [77, 143] on div "120" at bounding box center [82, 140] width 12 height 7
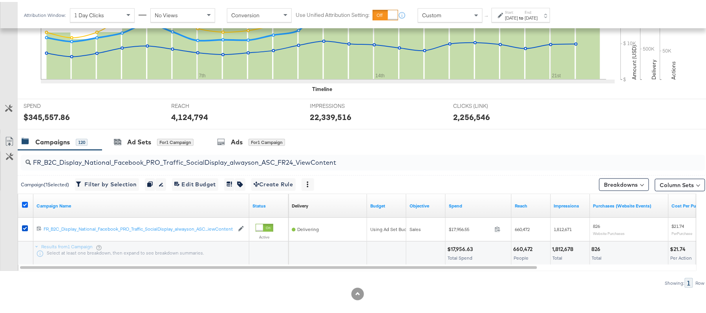
click at [24, 203] on icon at bounding box center [25, 203] width 6 height 6
click at [0, 0] on input "checkbox" at bounding box center [0, 0] width 0 height 0
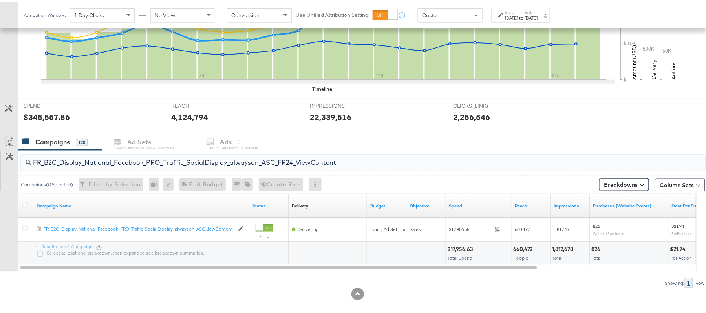
click at [145, 164] on input "FR_B2C_Display_National_Facebook_PRO_Traffic_SocialDisplay_alwayson_ASC_FR24_Vi…" at bounding box center [337, 157] width 612 height 15
paste input "AHL_B2C_Display_National_Facebook_PRO_Traffic_SocialDisplay_alwayson_ASC_AHL"
type input "AHL_B2C_Display_National_Facebook_PRO_Traffic_SocialDisplay_alwayson_ASC_AHL24_…"
click at [24, 203] on icon at bounding box center [25, 203] width 6 height 6
click at [0, 0] on input "checkbox" at bounding box center [0, 0] width 0 height 0
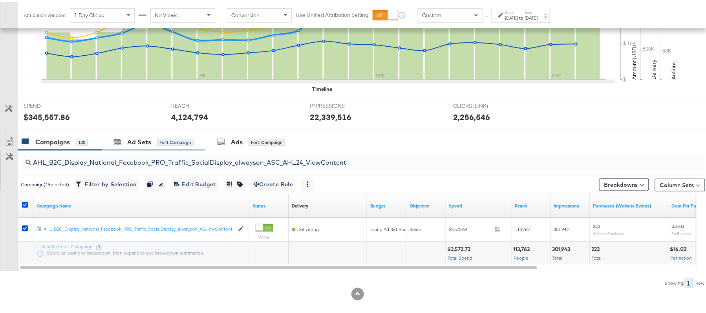
click at [164, 133] on div "Ad Sets for 1 Campaign" at bounding box center [153, 140] width 103 height 17
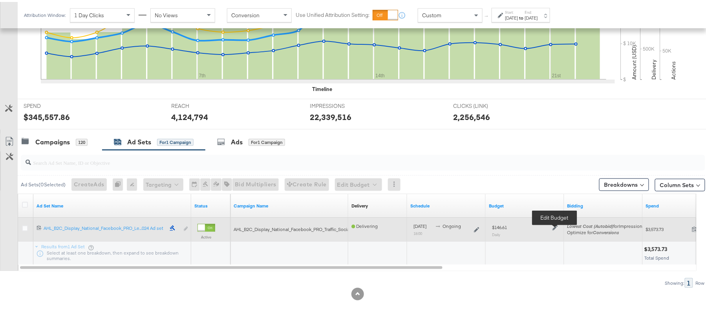
click at [554, 225] on icon at bounding box center [555, 225] width 5 height 5
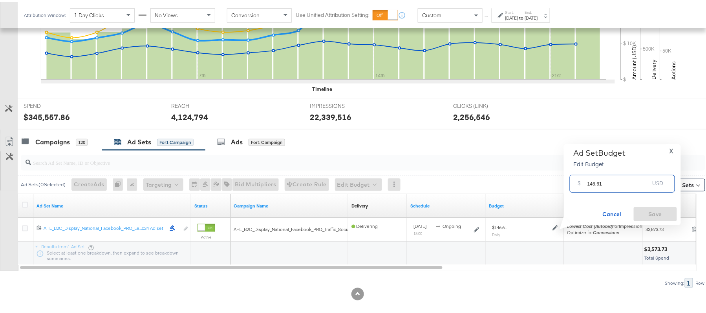
click at [599, 183] on input "146.61" at bounding box center [619, 178] width 62 height 17
paste input "$145.87"
click at [588, 172] on input "$145.87" at bounding box center [618, 169] width 65 height 17
type input "145.87"
click at [660, 215] on span "Save" at bounding box center [655, 213] width 37 height 10
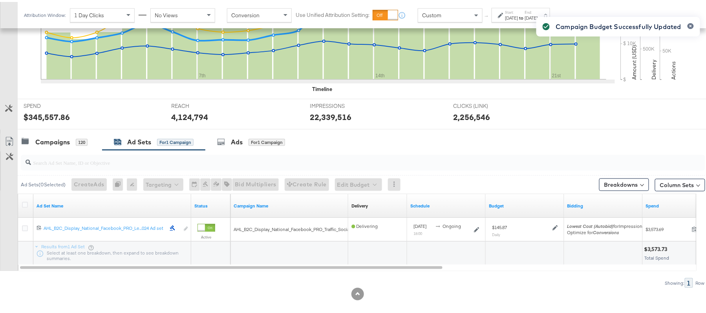
click at [543, 141] on div "Campaign Budget Successfully Updated" at bounding box center [618, 142] width 179 height 271
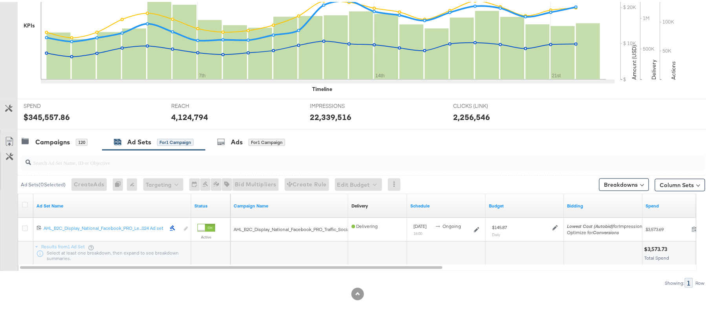
scroll to position [0, 0]
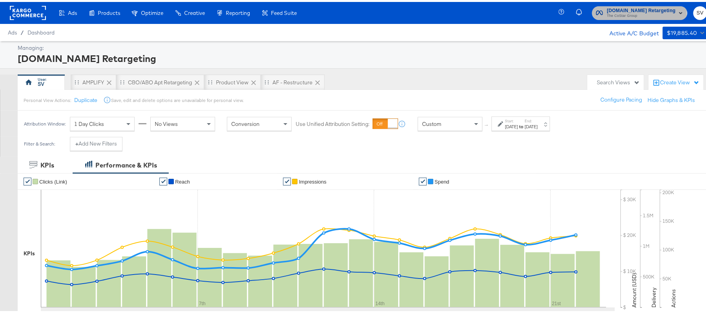
click at [626, 12] on span "The CoStar Group" at bounding box center [641, 14] width 69 height 6
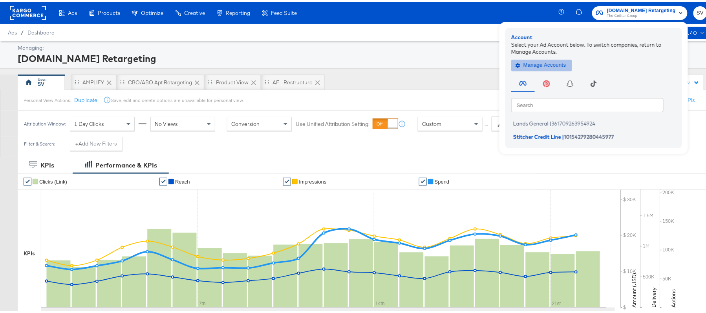
click at [555, 68] on button "Manage Accounts" at bounding box center [541, 63] width 61 height 12
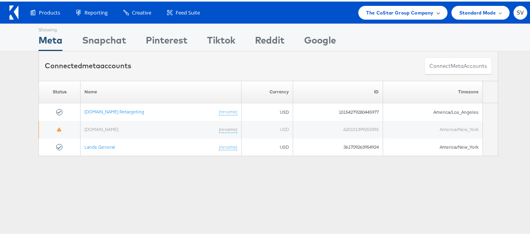
click at [412, 7] on span "The CoStar Group Company" at bounding box center [399, 11] width 67 height 8
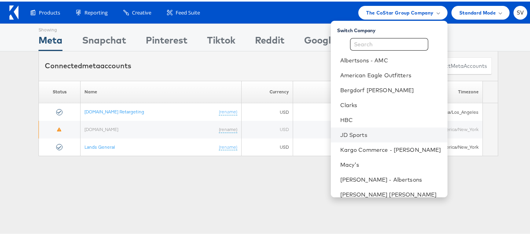
scroll to position [38, 0]
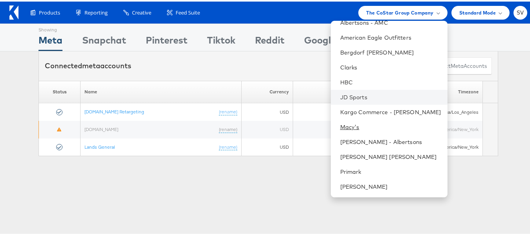
click at [355, 127] on link "Macy's" at bounding box center [390, 126] width 101 height 8
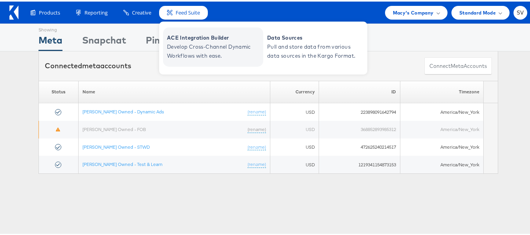
click at [189, 38] on span "ACE Integration Builder" at bounding box center [214, 36] width 94 height 9
